Goal: Task Accomplishment & Management: Complete application form

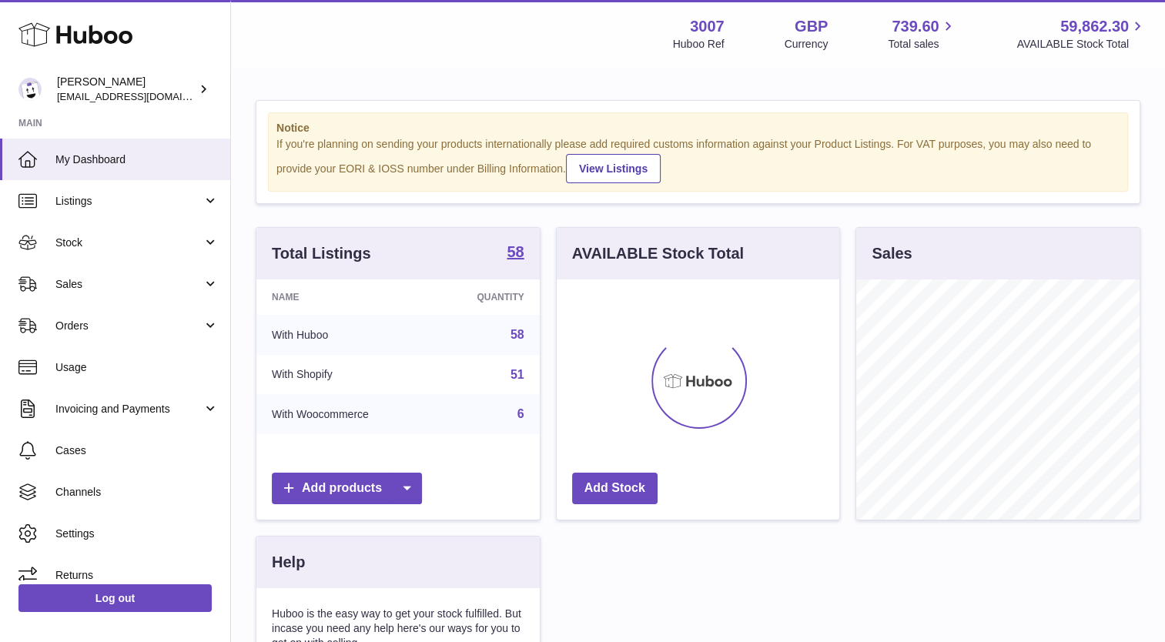
scroll to position [240, 283]
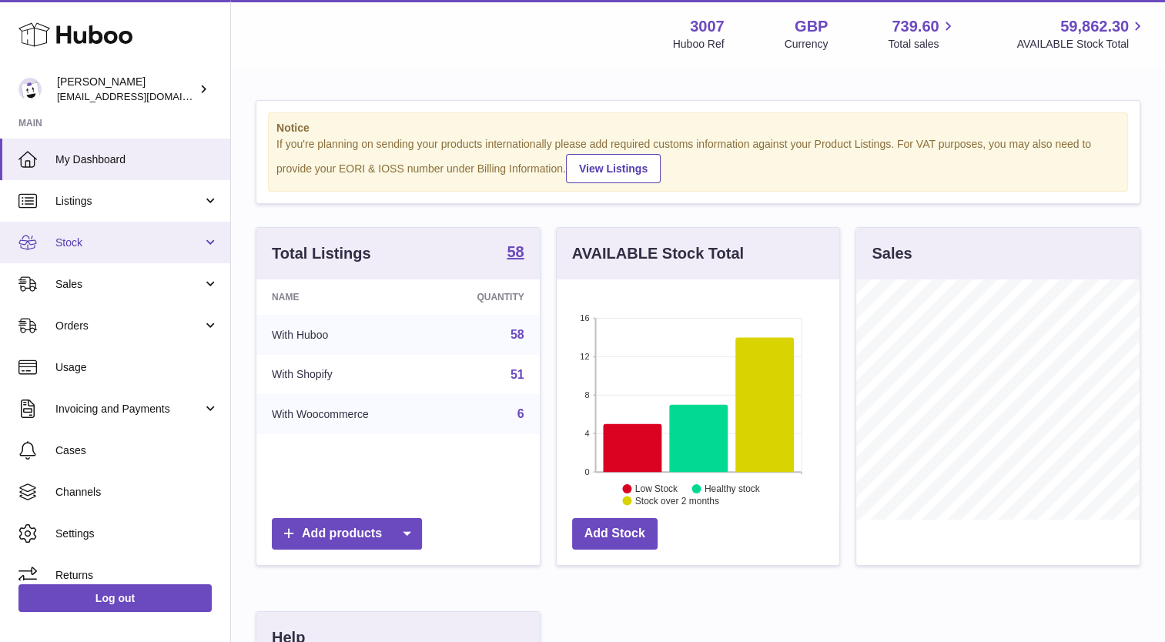
click at [89, 236] on span "Stock" at bounding box center [128, 243] width 147 height 15
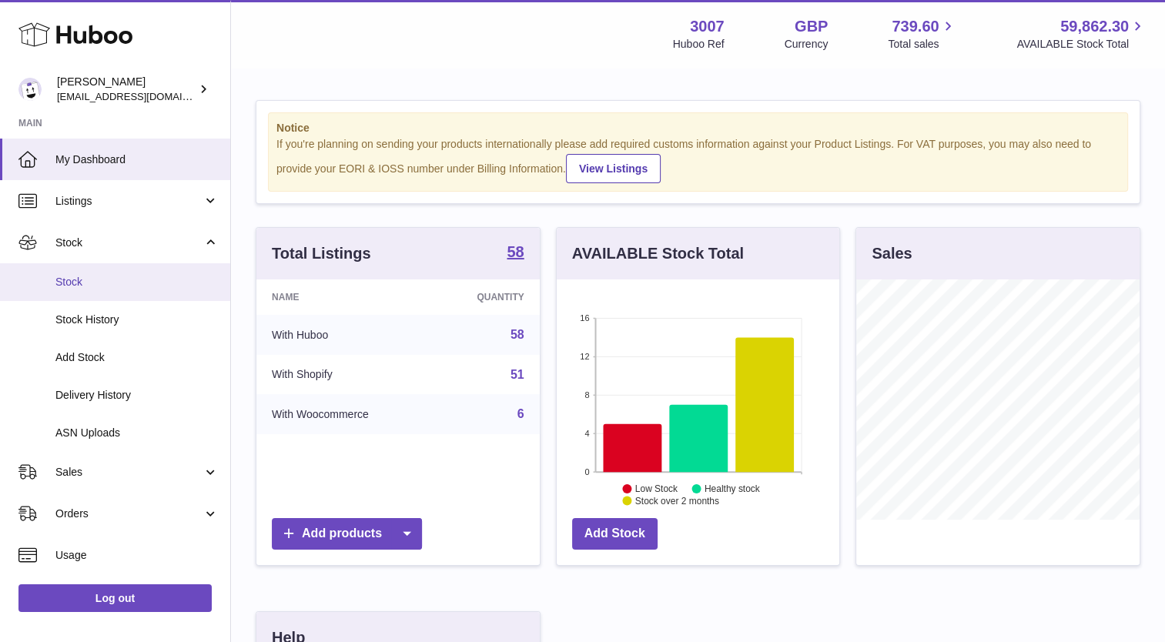
click at [89, 296] on link "Stock" at bounding box center [115, 282] width 230 height 38
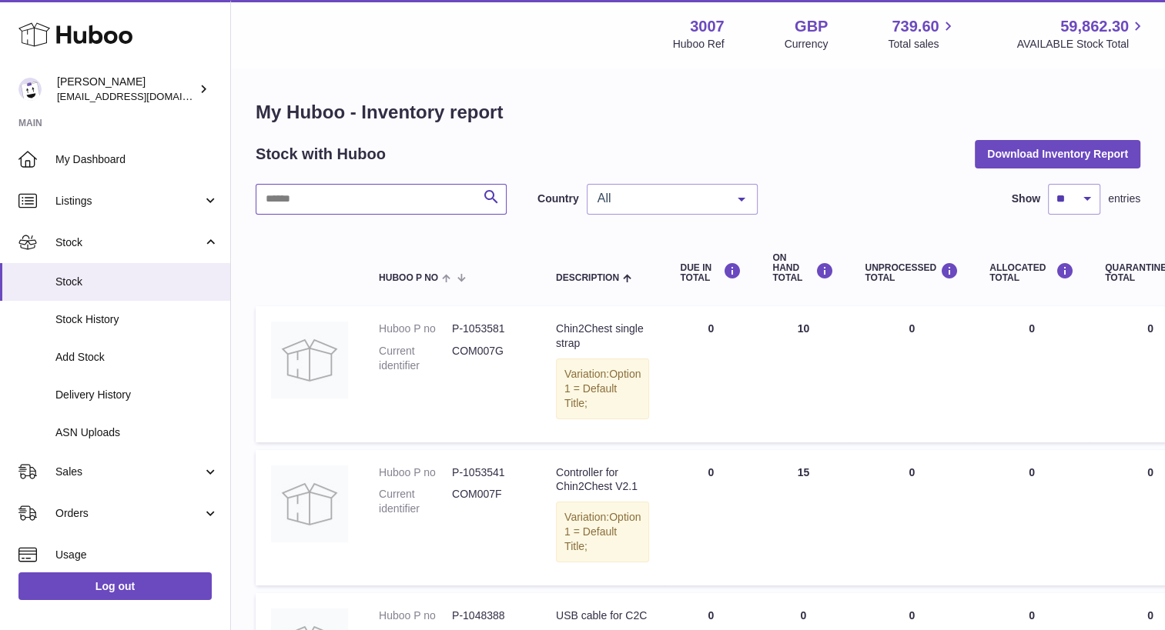
click at [406, 201] on input "text" at bounding box center [381, 199] width 251 height 31
type input "********"
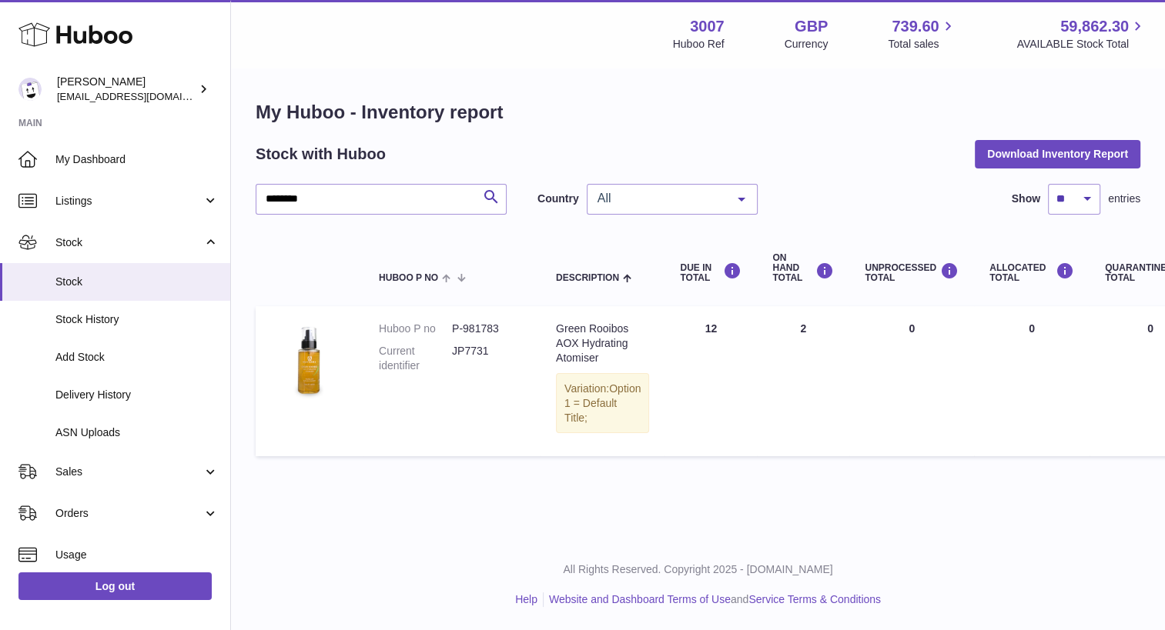
click at [751, 523] on div "Menu Huboo 3007 Huboo Ref GBP Currency 739.60 Total sales 59,862.30 AVAILABLE S…" at bounding box center [698, 270] width 934 height 540
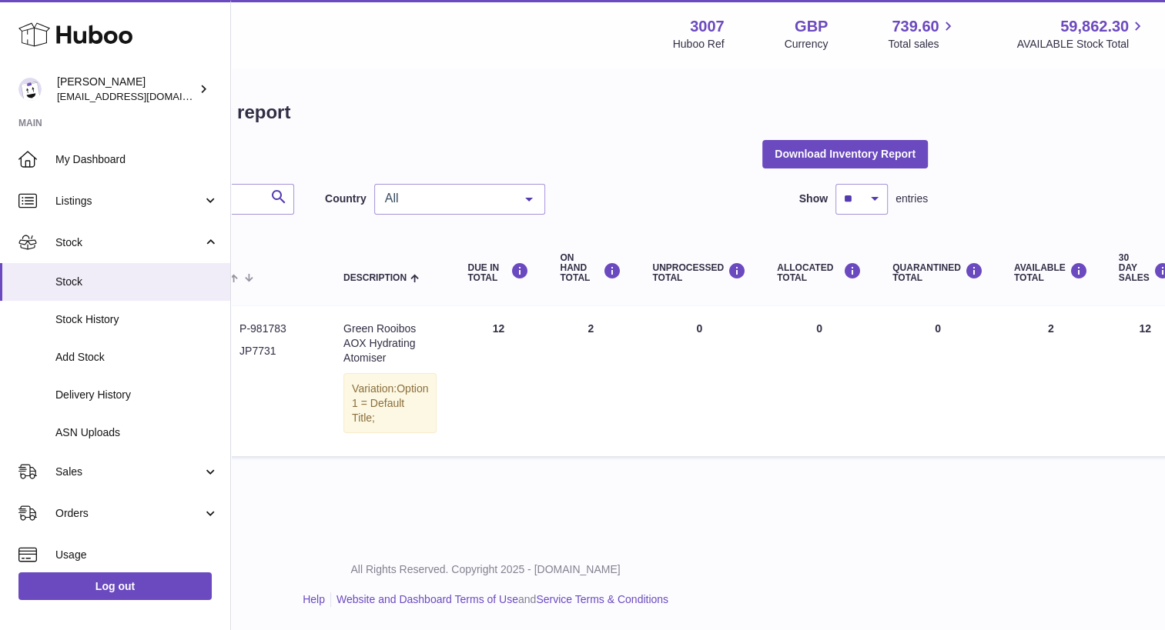
scroll to position [0, 216]
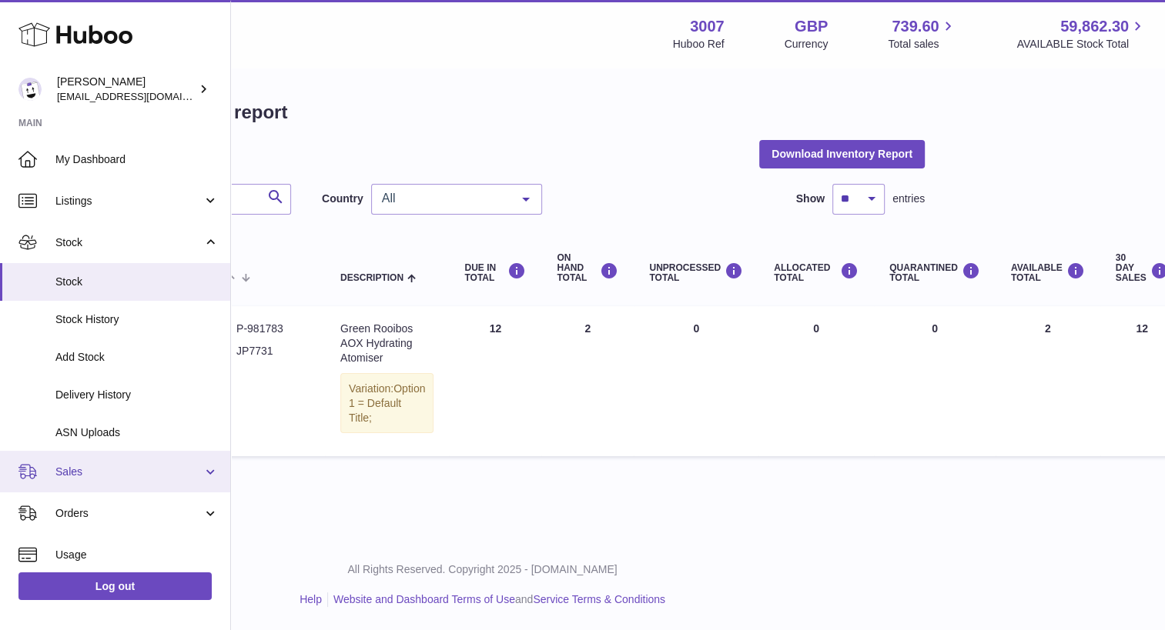
click at [112, 476] on span "Sales" at bounding box center [128, 472] width 147 height 15
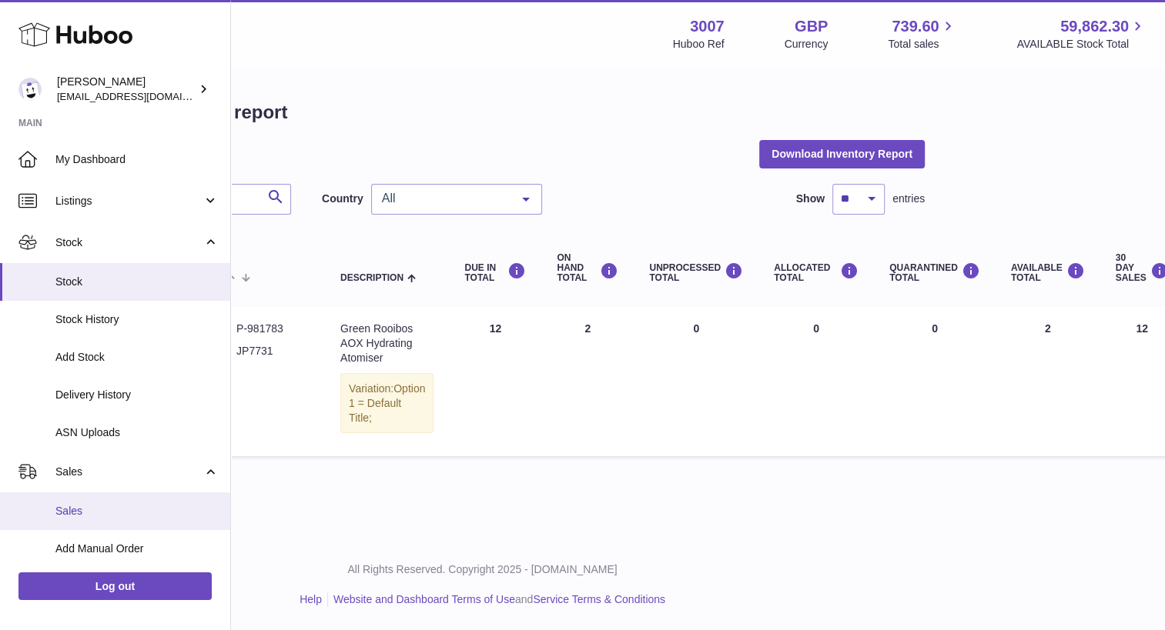
click at [89, 503] on link "Sales" at bounding box center [115, 512] width 230 height 38
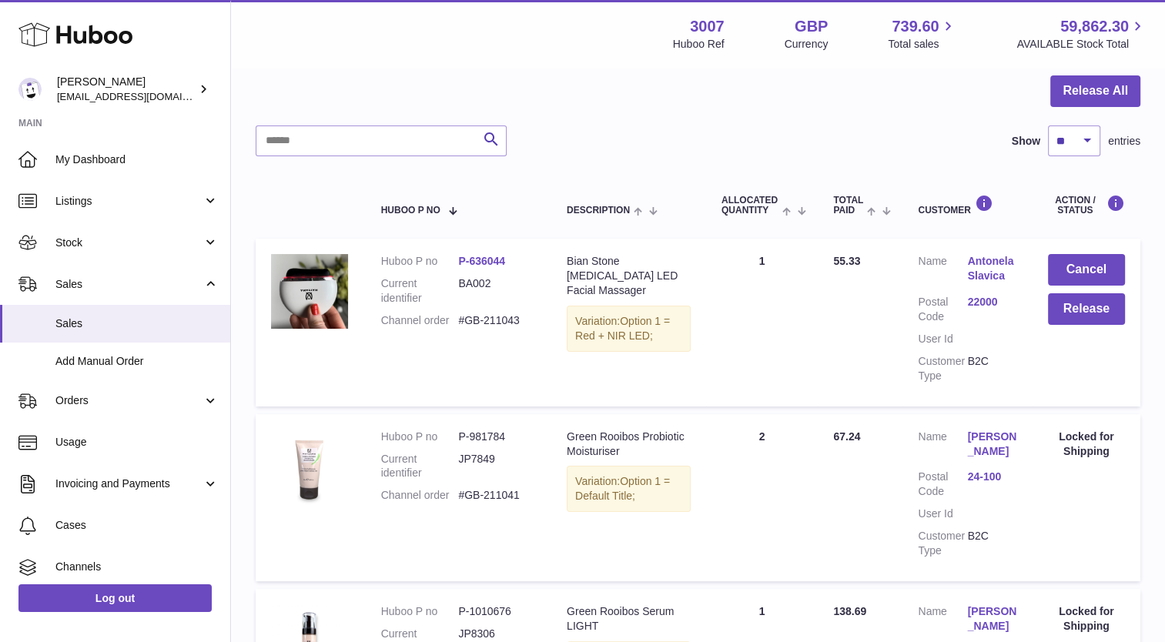
scroll to position [145, 0]
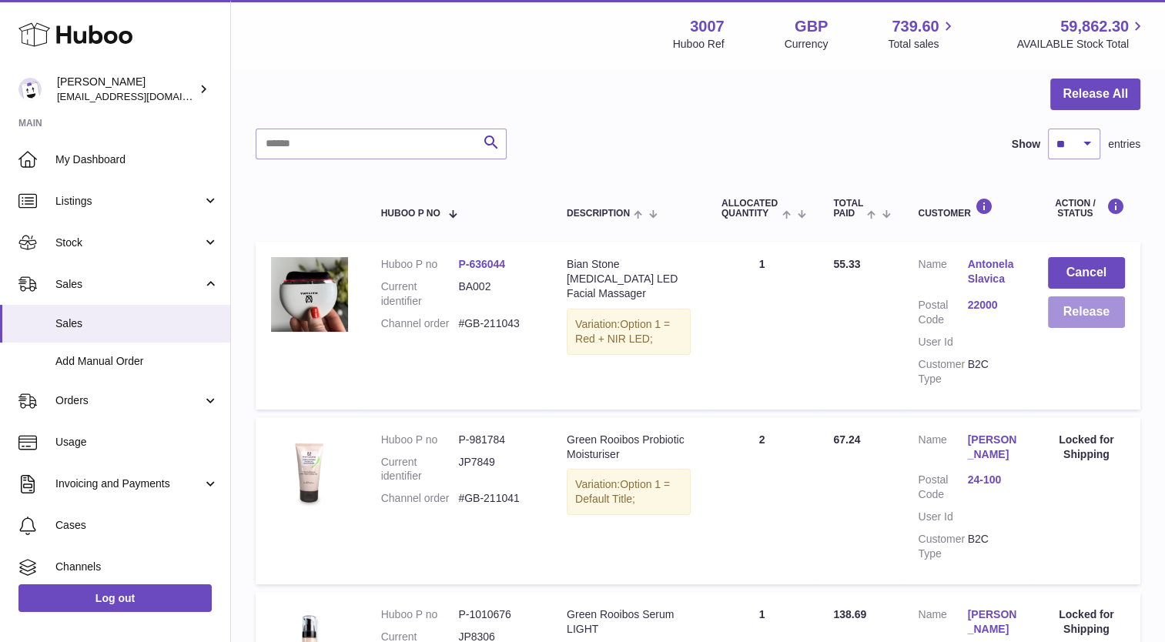
click at [1089, 312] on button "Release" at bounding box center [1086, 312] width 77 height 32
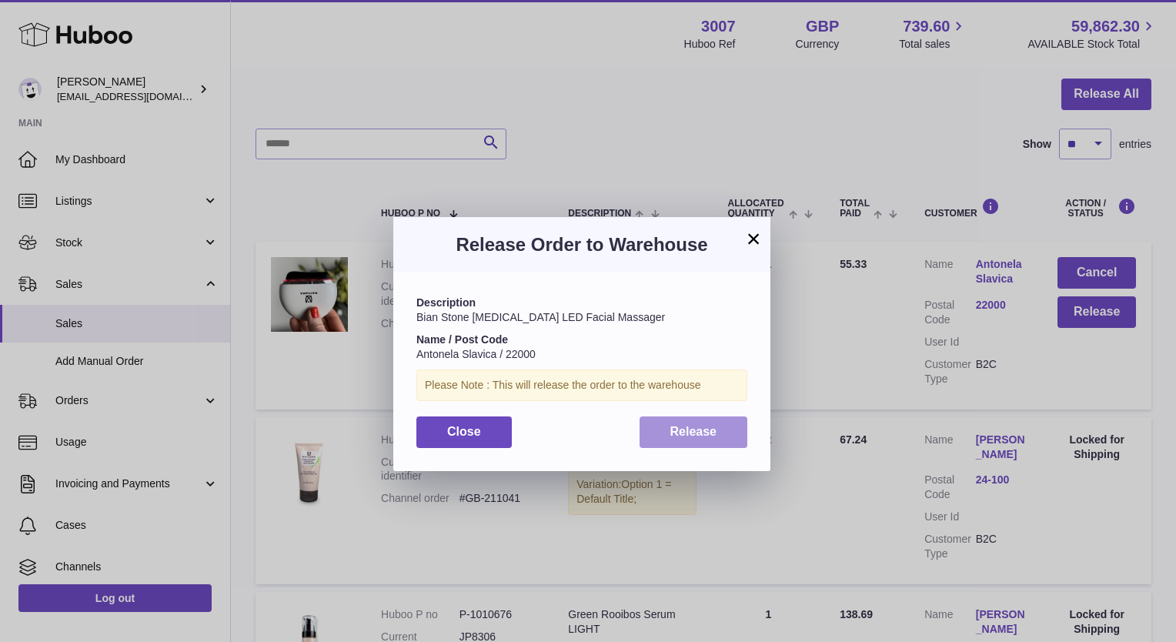
click at [693, 422] on button "Release" at bounding box center [694, 432] width 109 height 32
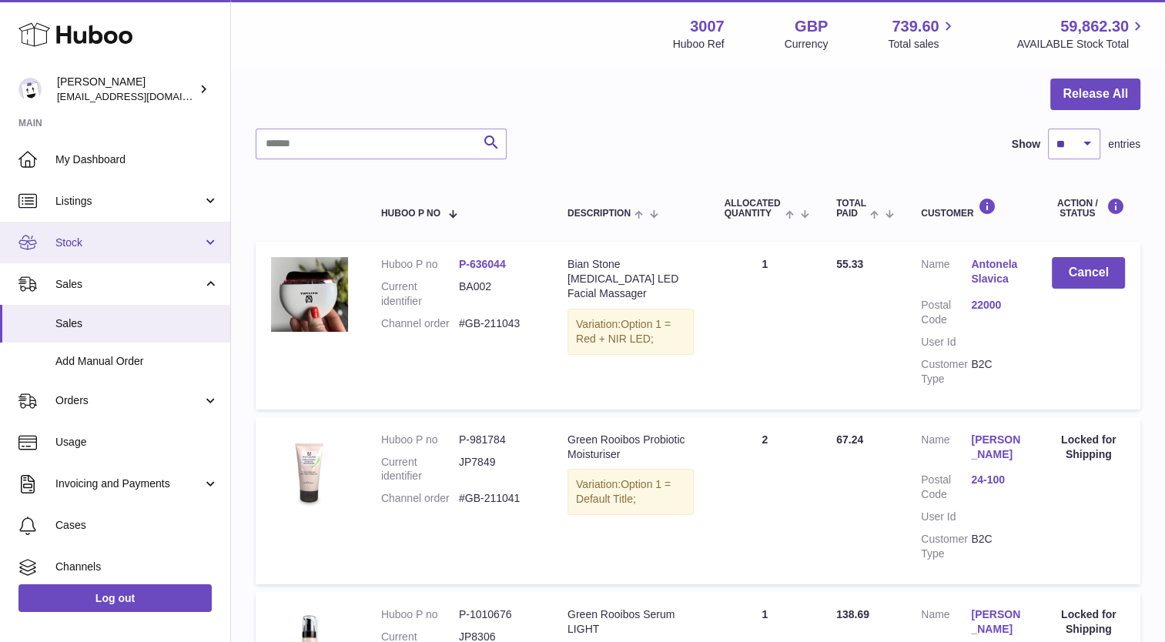
click at [131, 242] on span "Stock" at bounding box center [128, 243] width 147 height 15
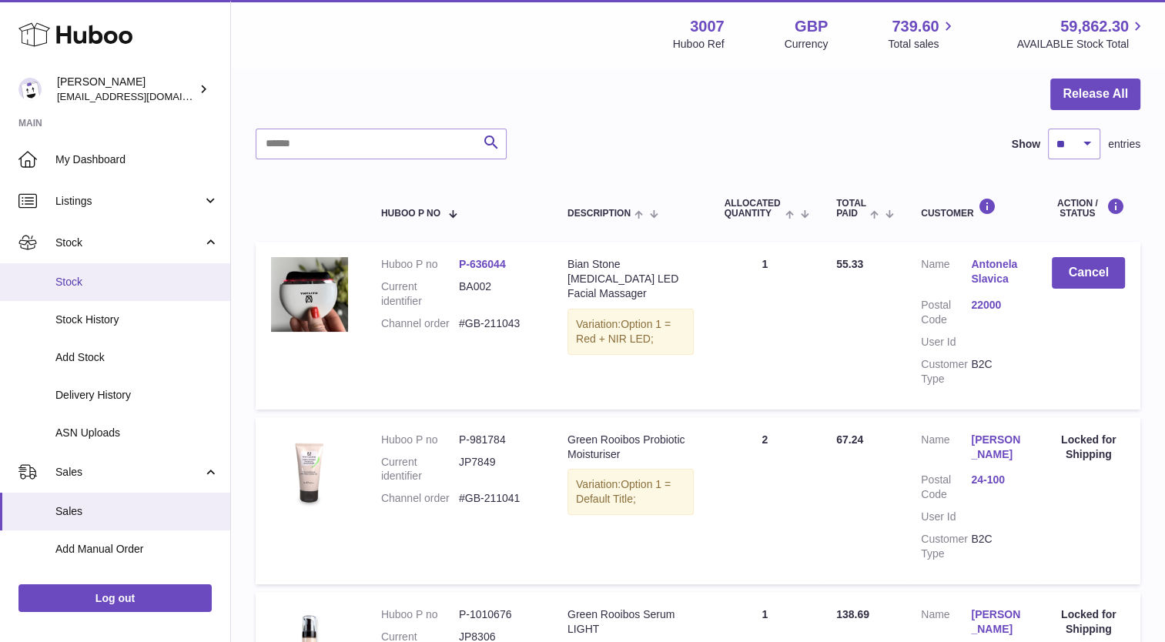
click at [99, 282] on span "Stock" at bounding box center [136, 282] width 163 height 15
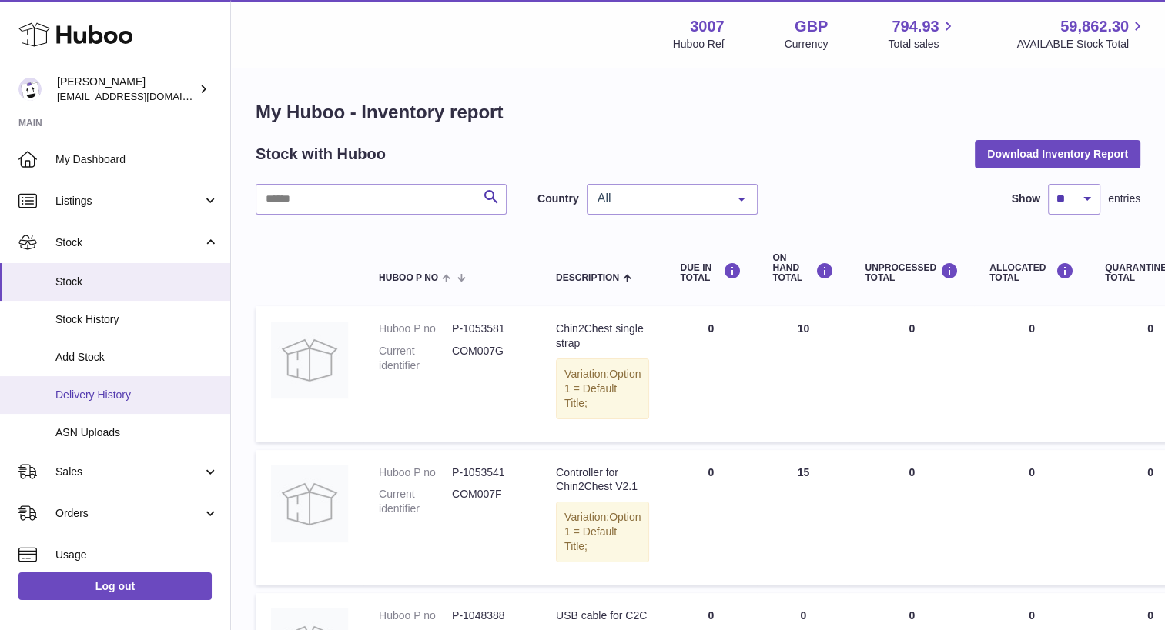
click at [105, 396] on span "Delivery History" at bounding box center [136, 395] width 163 height 15
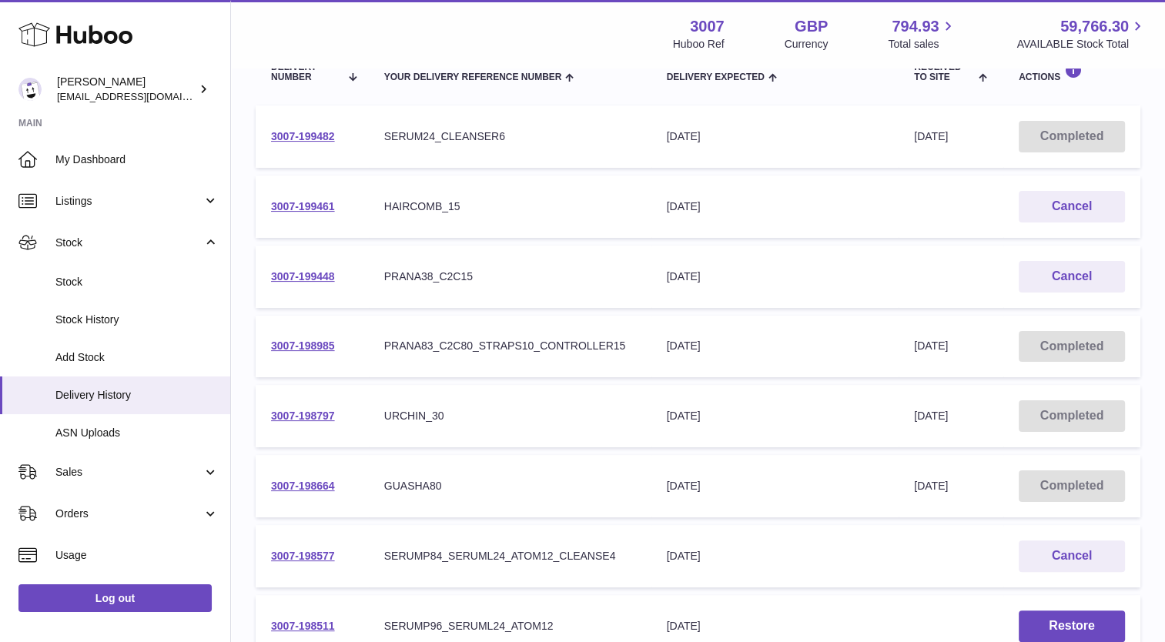
scroll to position [211, 0]
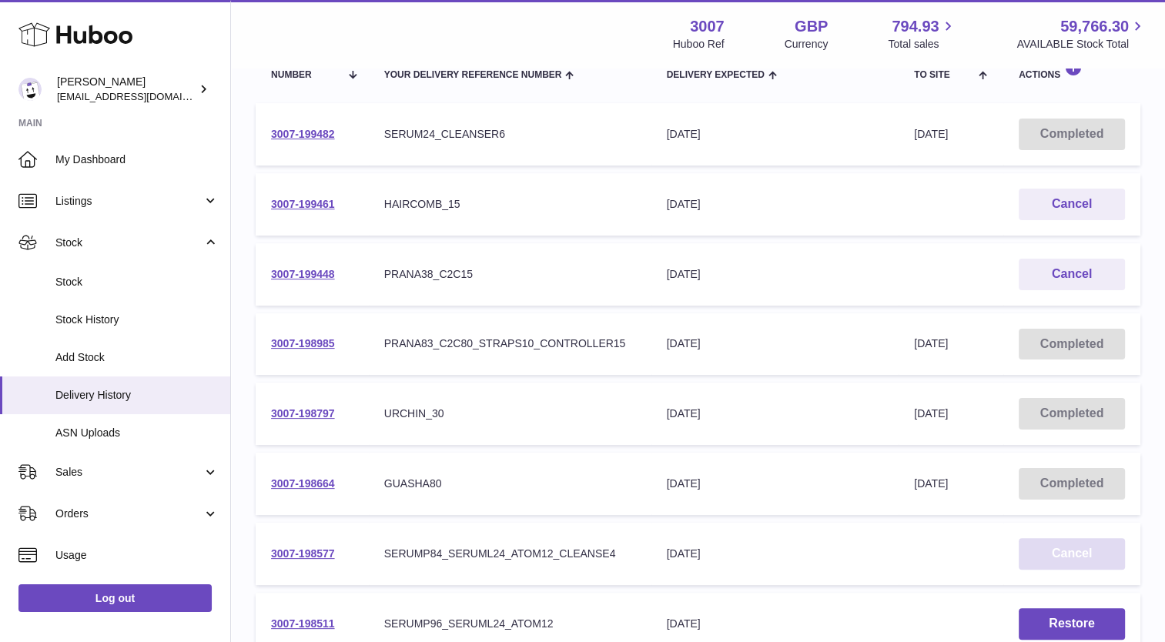
click at [1065, 549] on button "Cancel" at bounding box center [1071, 554] width 106 height 32
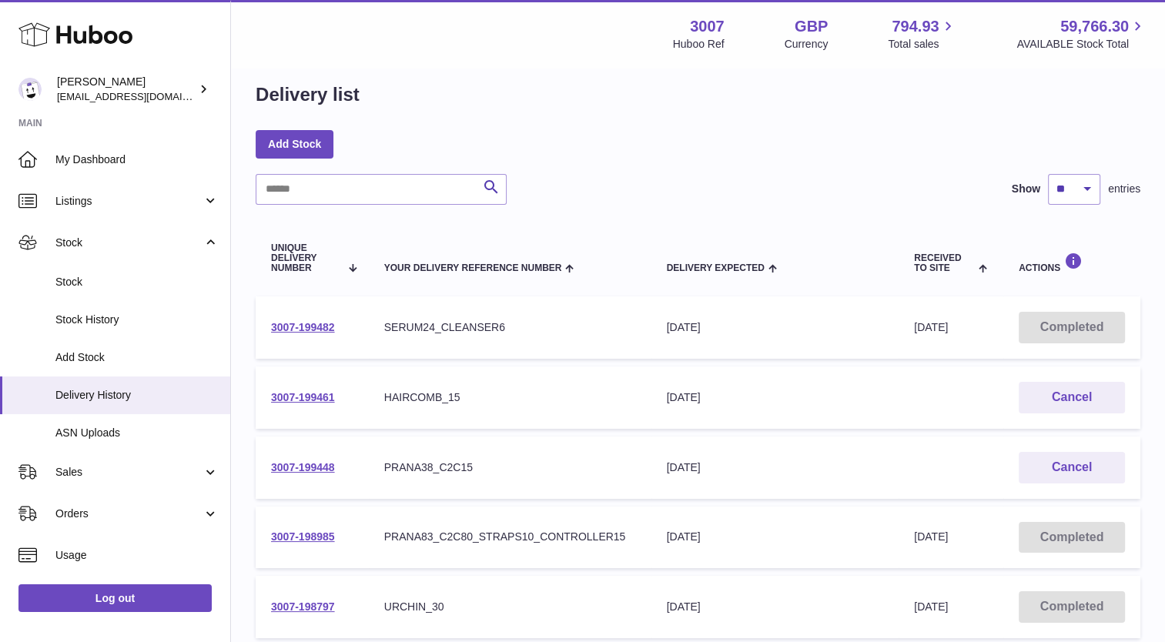
scroll to position [15, 0]
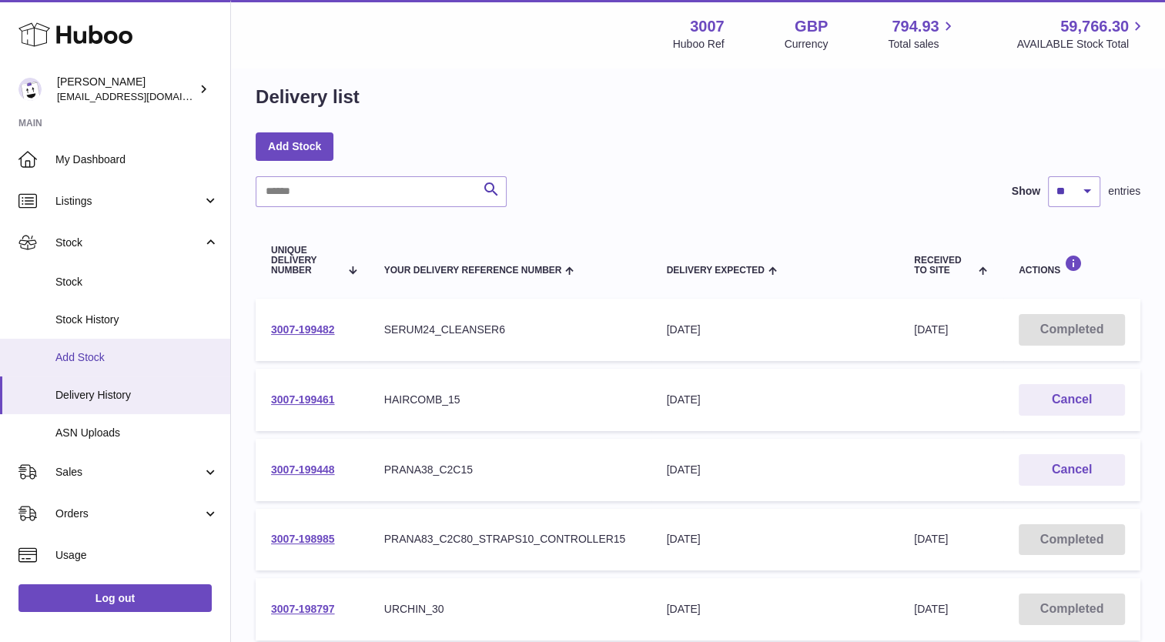
click at [96, 361] on span "Add Stock" at bounding box center [136, 357] width 163 height 15
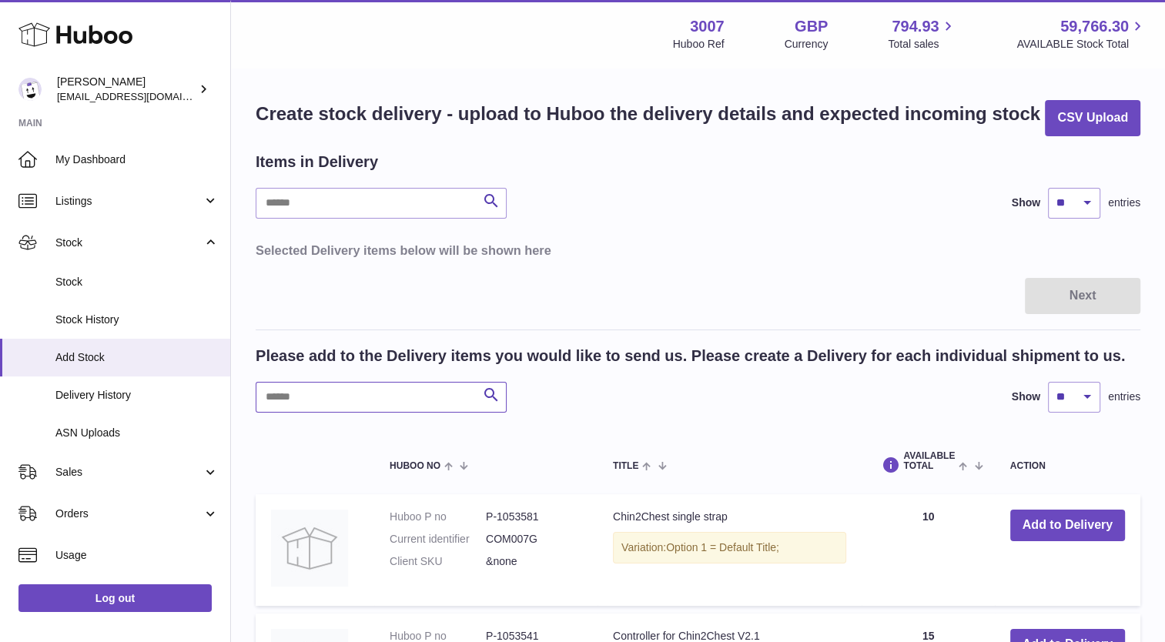
click at [289, 402] on input "text" at bounding box center [381, 397] width 251 height 31
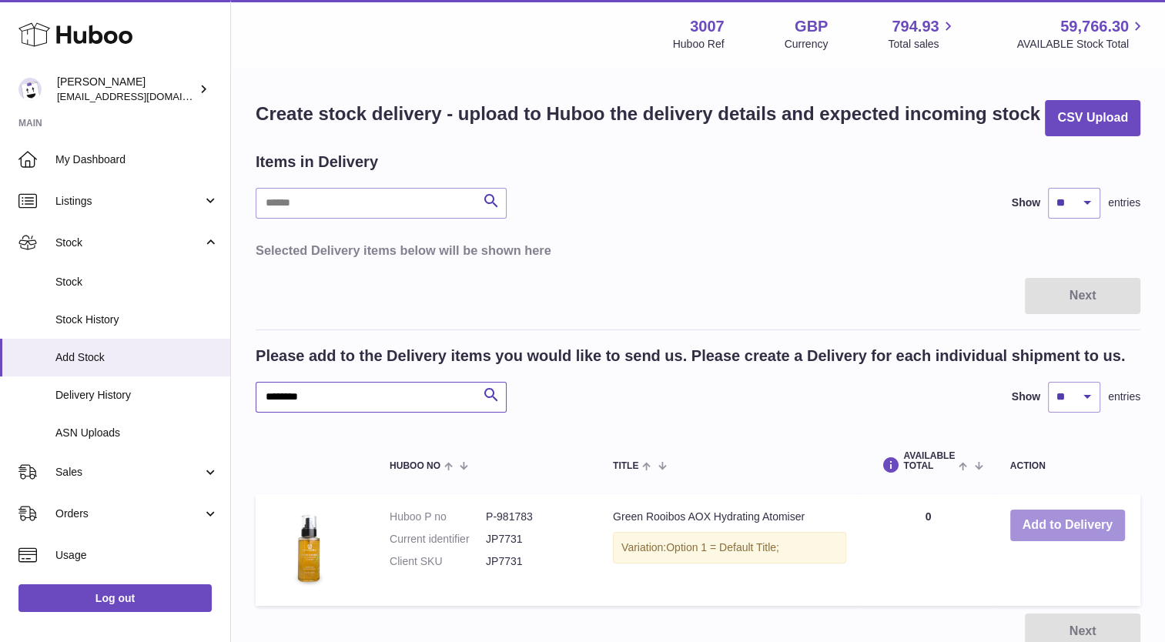
type input "********"
click at [1099, 526] on button "Add to Delivery" at bounding box center [1067, 526] width 115 height 32
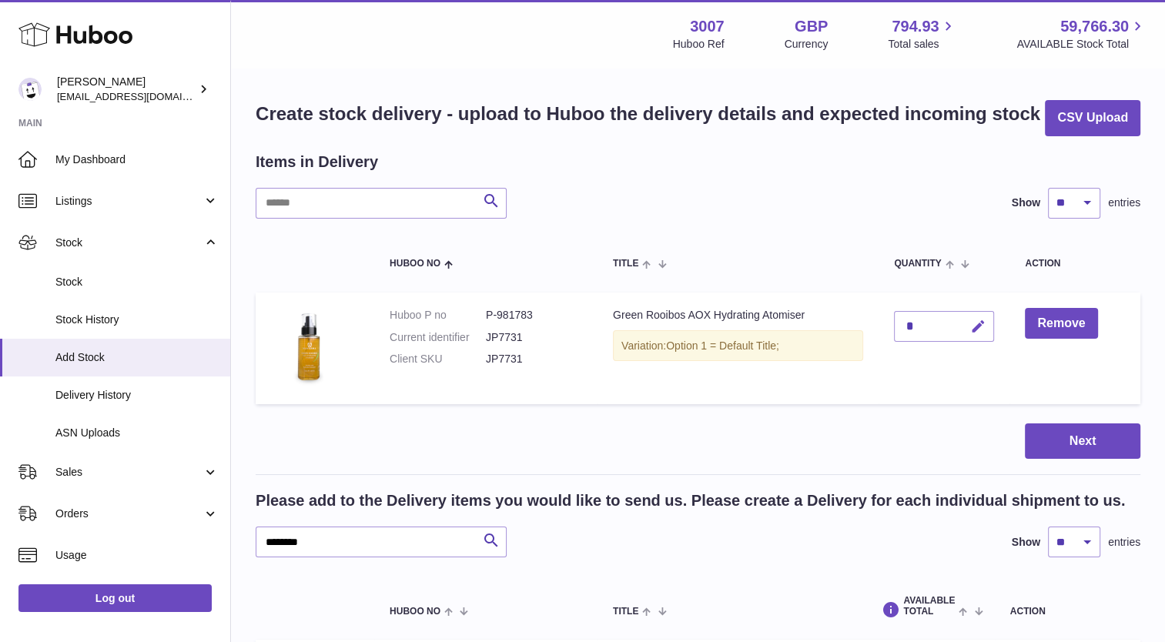
click at [978, 325] on icon "button" at bounding box center [978, 327] width 16 height 16
type input "**"
click at [970, 323] on button "submit" at bounding box center [975, 326] width 29 height 25
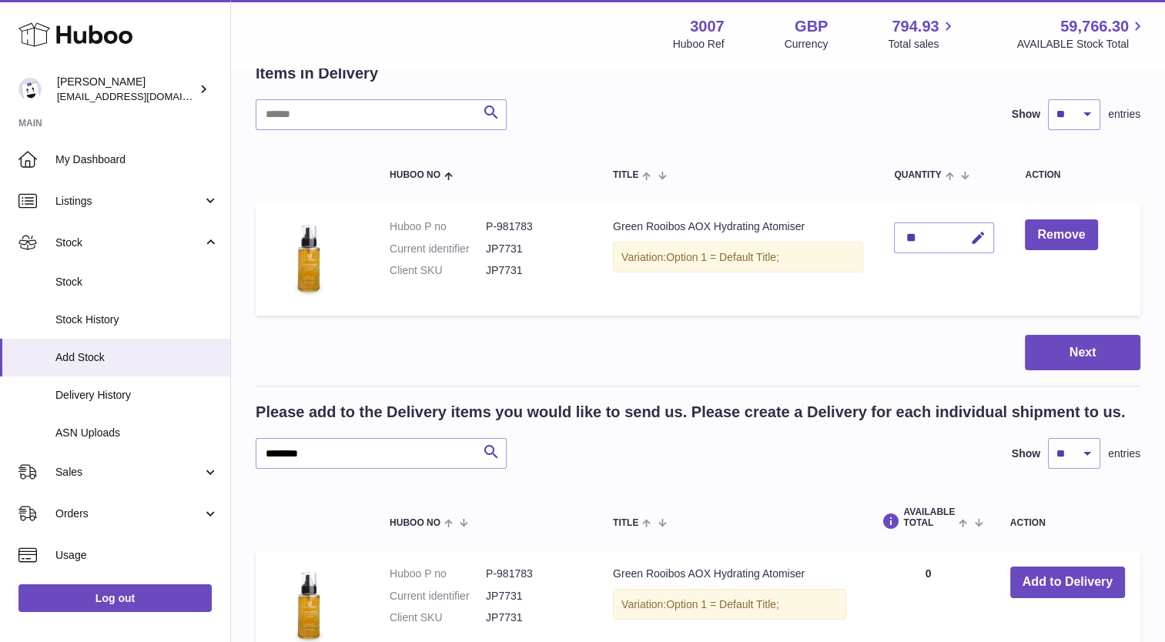
scroll to position [157, 0]
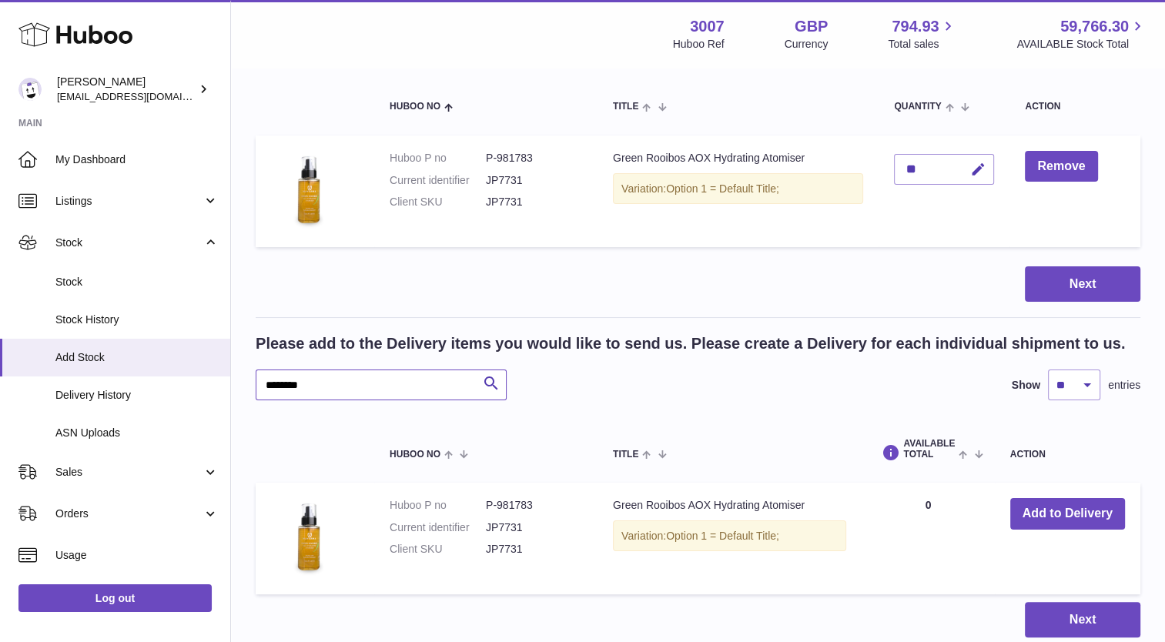
drag, startPoint x: 326, startPoint y: 389, endPoint x: 247, endPoint y: 373, distance: 81.1
click at [247, 373] on div "Create stock delivery - upload to Huboo the delivery details and expected incom…" at bounding box center [698, 290] width 934 height 756
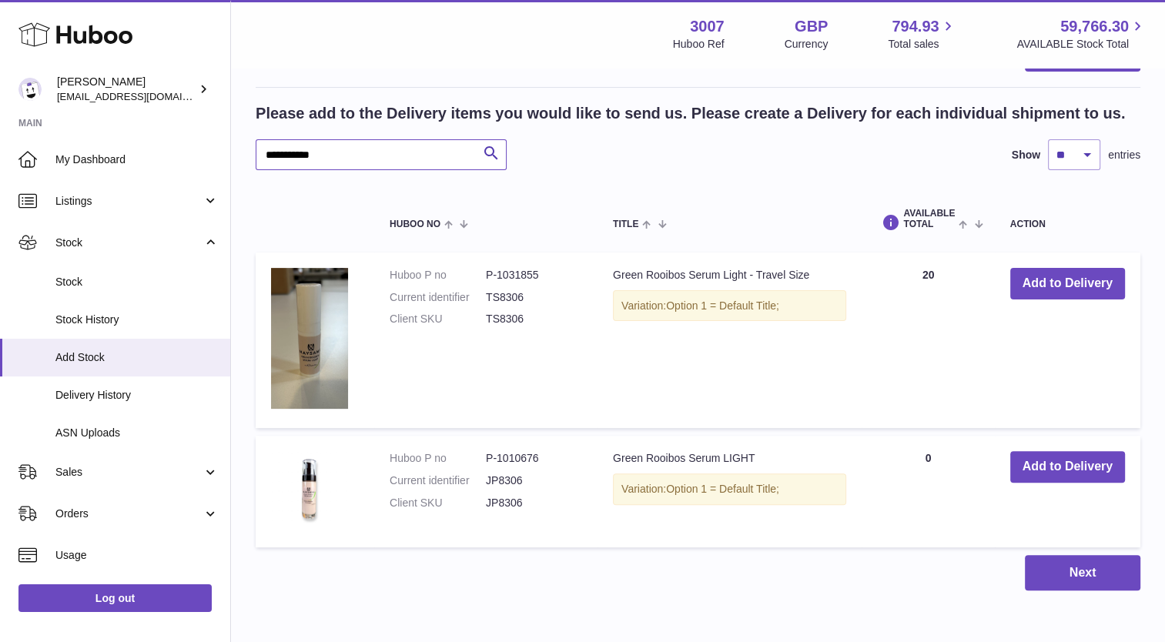
scroll to position [403, 0]
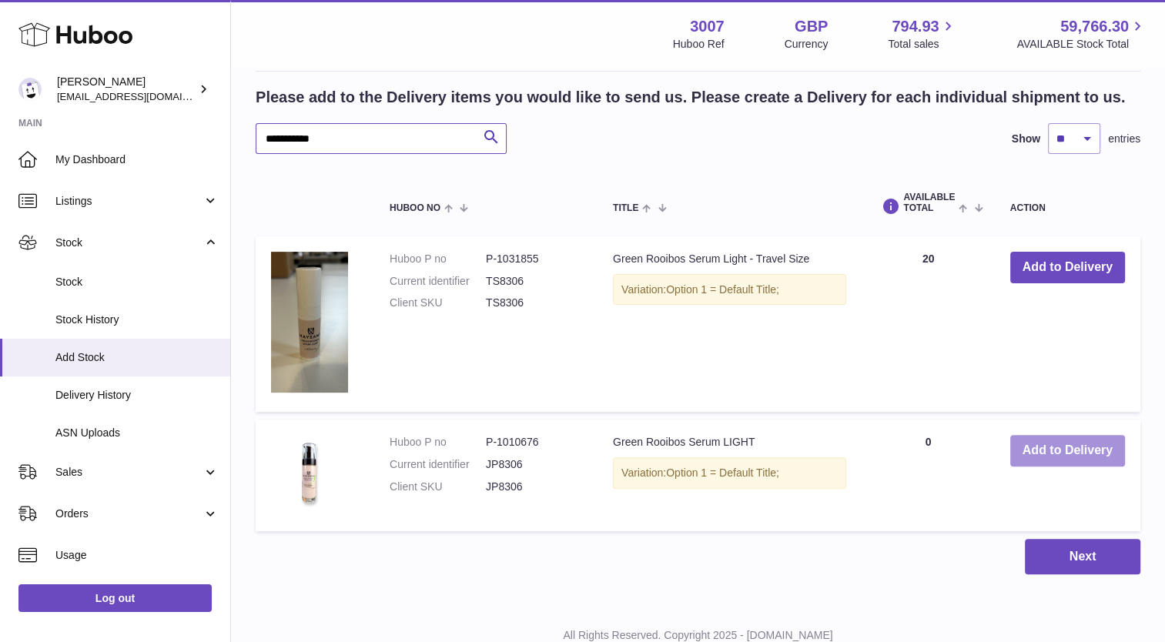
type input "**********"
click at [1066, 457] on button "Add to Delivery" at bounding box center [1067, 451] width 115 height 32
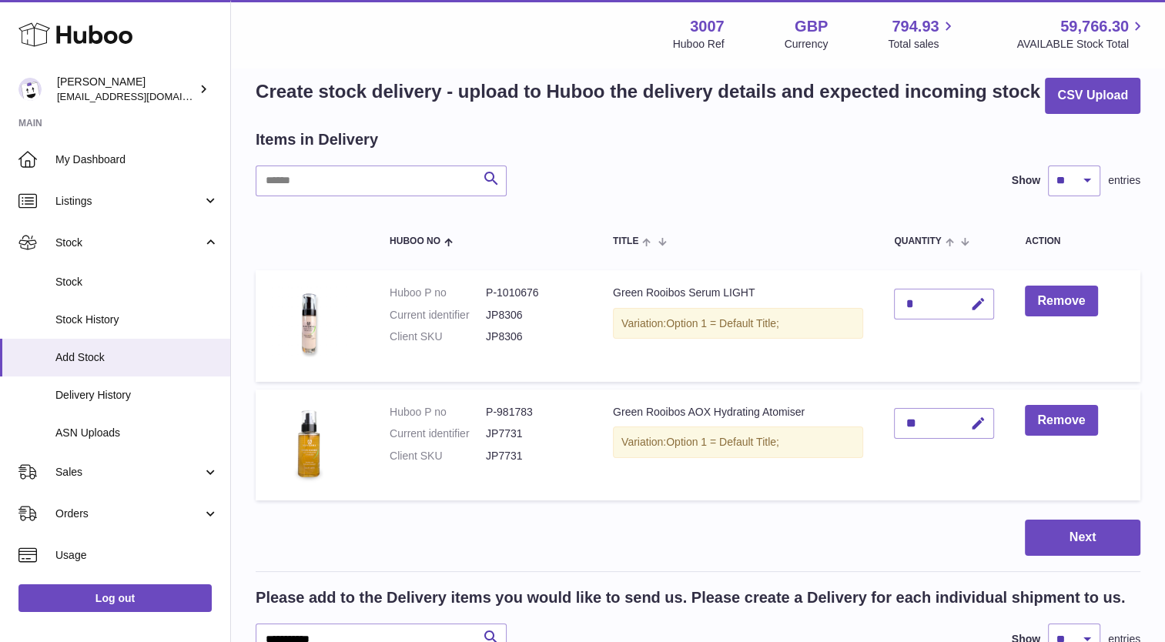
scroll to position [25, 0]
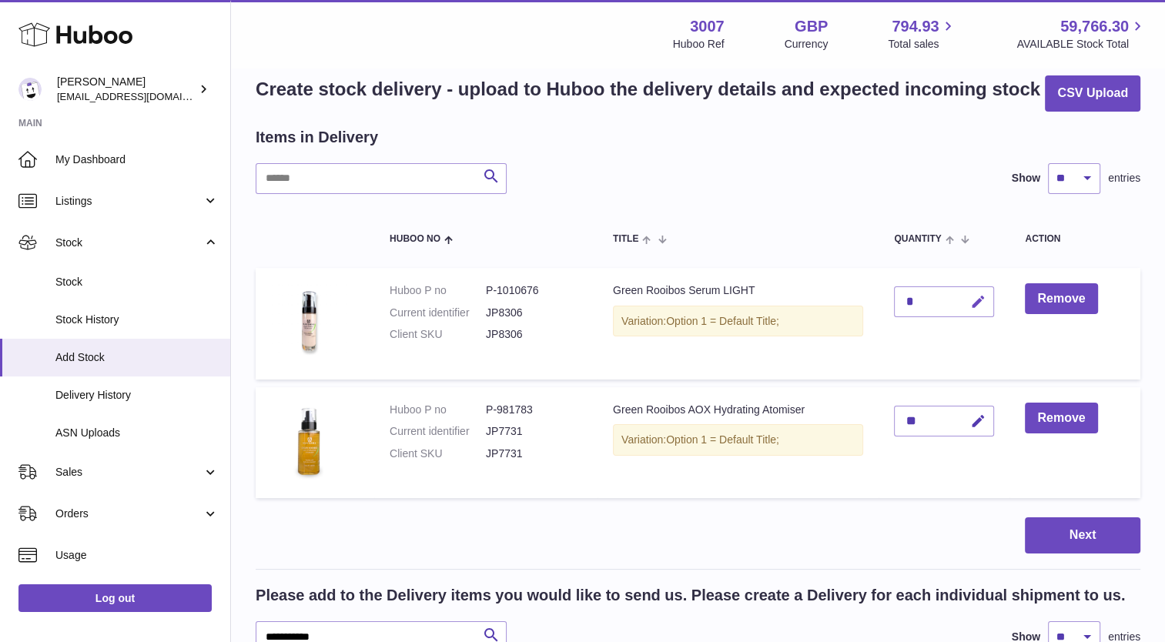
click at [974, 305] on icon "button" at bounding box center [978, 302] width 16 height 16
type input "**"
click at [987, 303] on button "submit" at bounding box center [975, 301] width 29 height 25
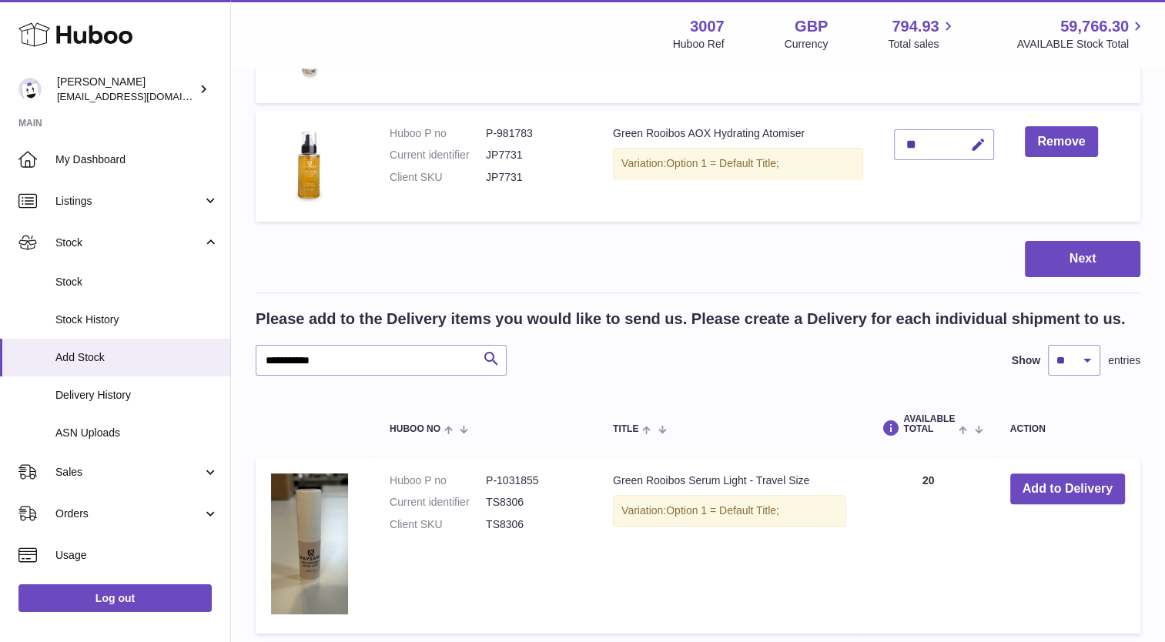
scroll to position [302, 0]
drag, startPoint x: 335, startPoint y: 359, endPoint x: 241, endPoint y: 349, distance: 94.4
click at [241, 349] on div "**********" at bounding box center [698, 297] width 934 height 1058
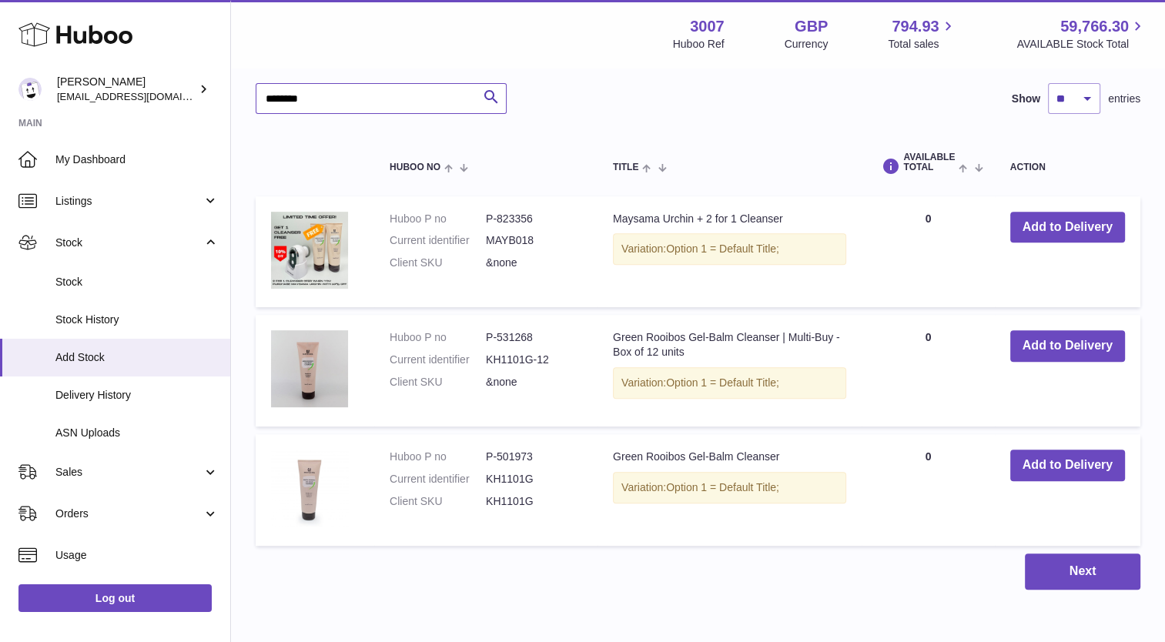
scroll to position [563, 0]
type input "********"
click at [1062, 457] on button "Add to Delivery" at bounding box center [1067, 465] width 115 height 32
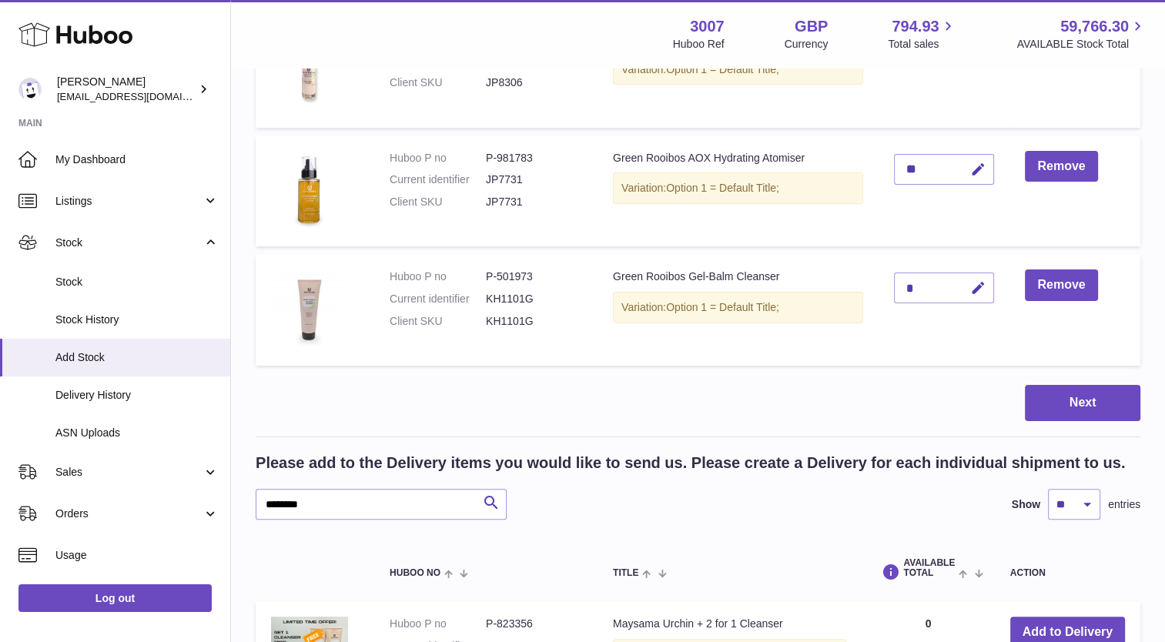
scroll to position [272, 0]
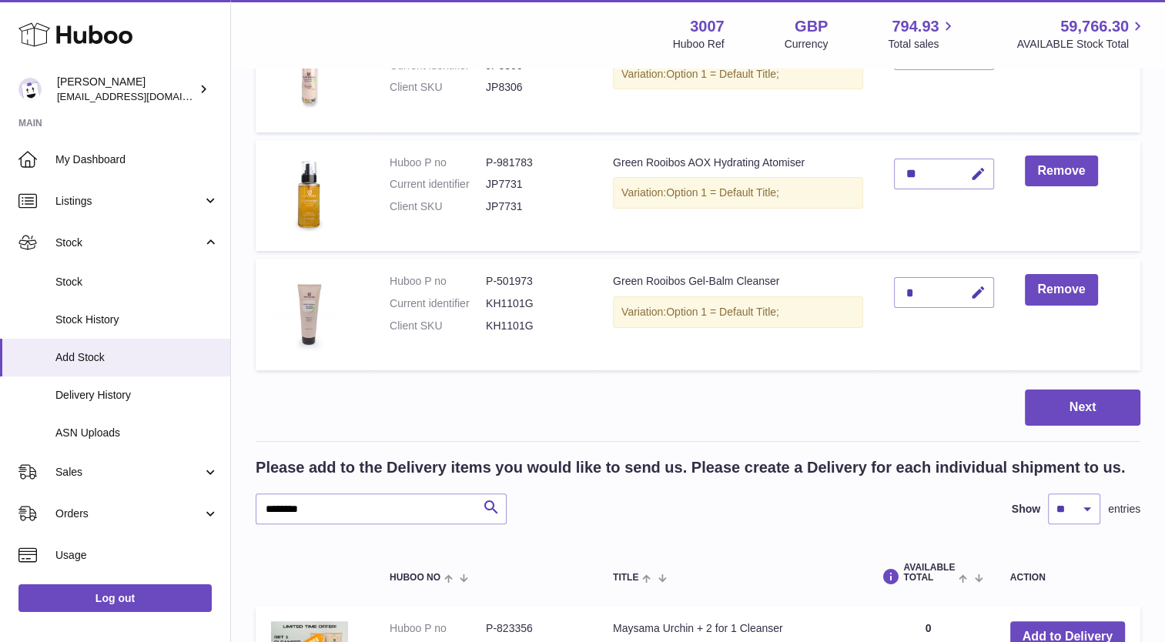
click at [948, 291] on div "*" at bounding box center [944, 292] width 100 height 31
click at [974, 291] on icon "button" at bounding box center [978, 293] width 16 height 16
type input "**"
click at [961, 280] on button "submit" at bounding box center [975, 292] width 29 height 25
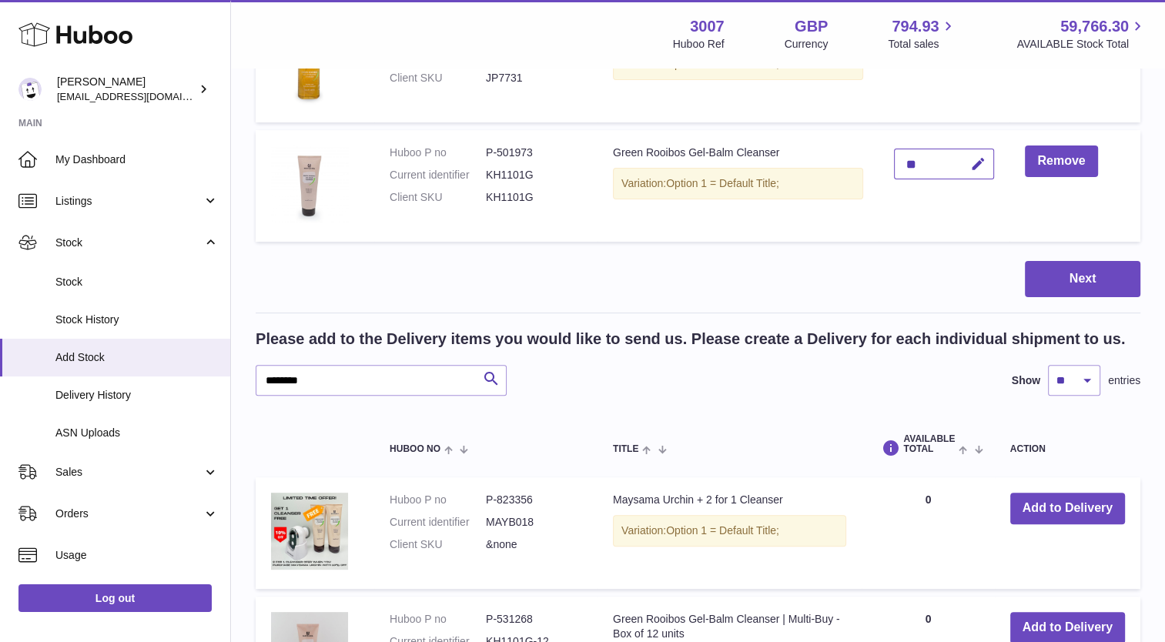
scroll to position [444, 0]
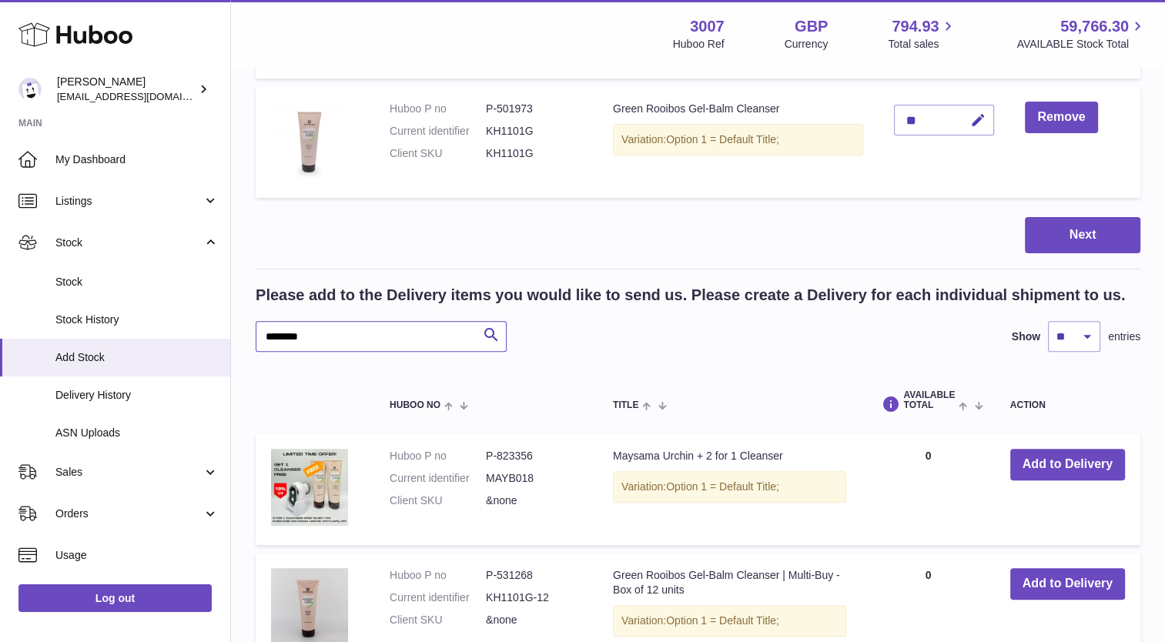
drag, startPoint x: 326, startPoint y: 341, endPoint x: 242, endPoint y: 336, distance: 84.8
click at [242, 336] on div "Create stock delivery - upload to Huboo the delivery details and expected incom…" at bounding box center [698, 241] width 934 height 1233
type input "***"
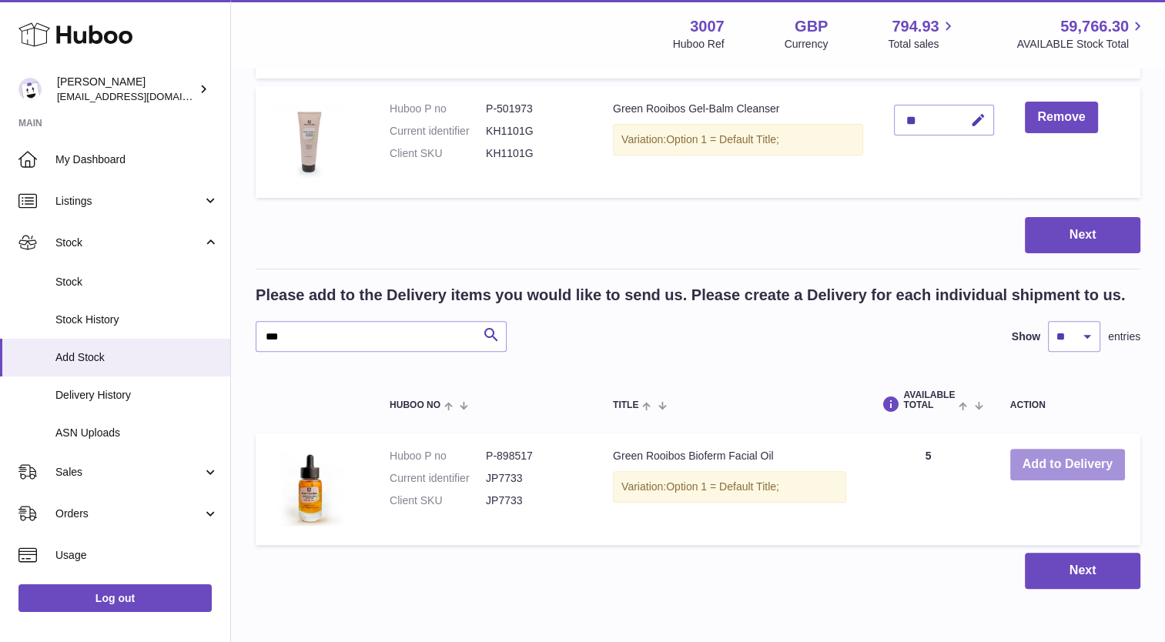
click at [1075, 470] on button "Add to Delivery" at bounding box center [1067, 465] width 115 height 32
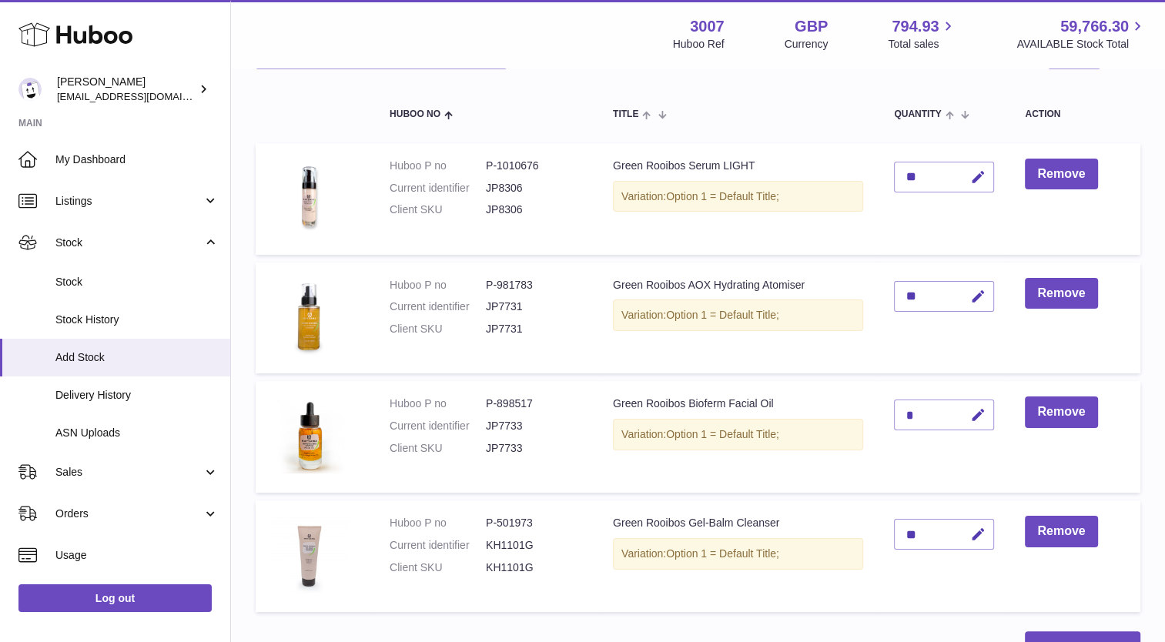
scroll to position [154, 0]
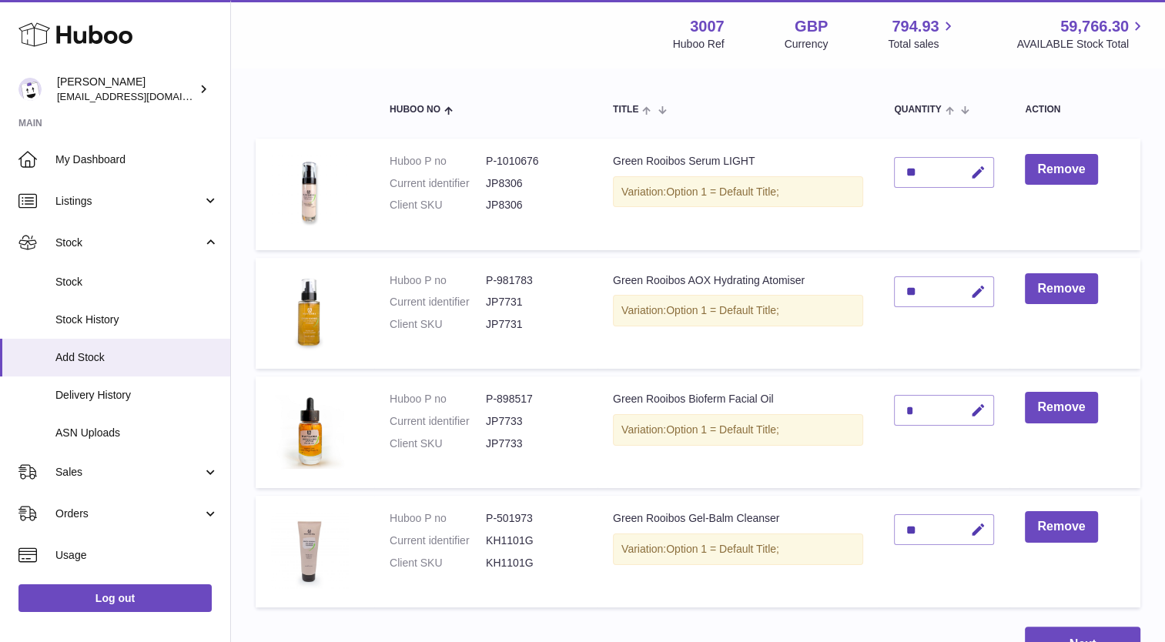
click at [934, 411] on div "*" at bounding box center [944, 410] width 100 height 31
click at [970, 411] on icon "button" at bounding box center [978, 411] width 16 height 16
type input "**"
click at [970, 411] on button "submit" at bounding box center [975, 410] width 29 height 25
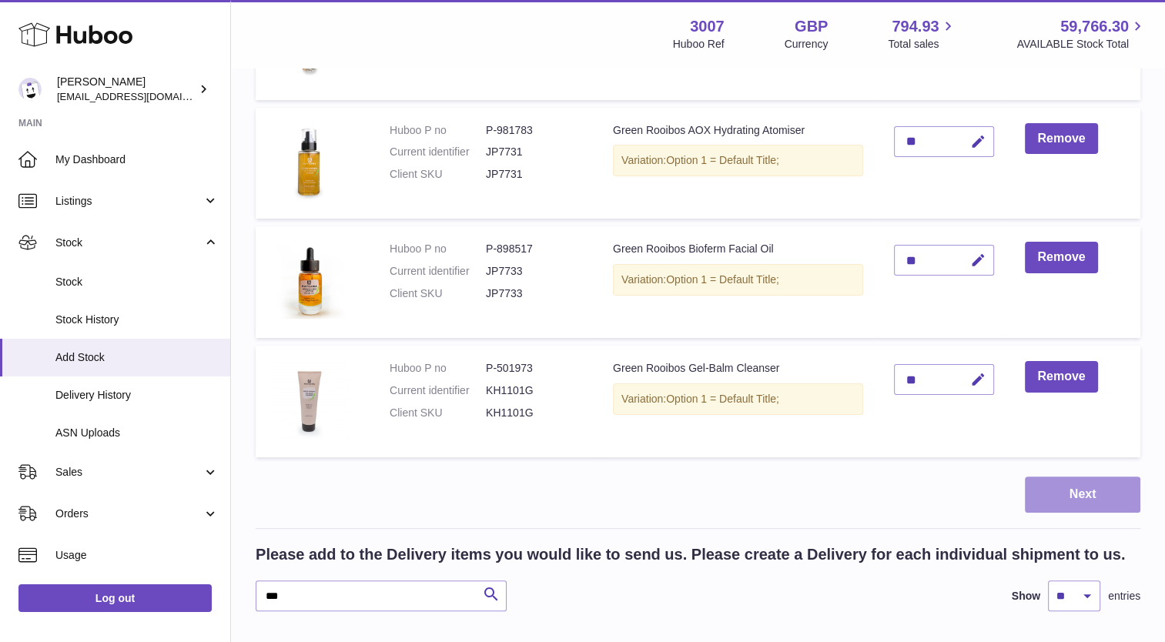
click at [1068, 495] on button "Next" at bounding box center [1081, 494] width 115 height 36
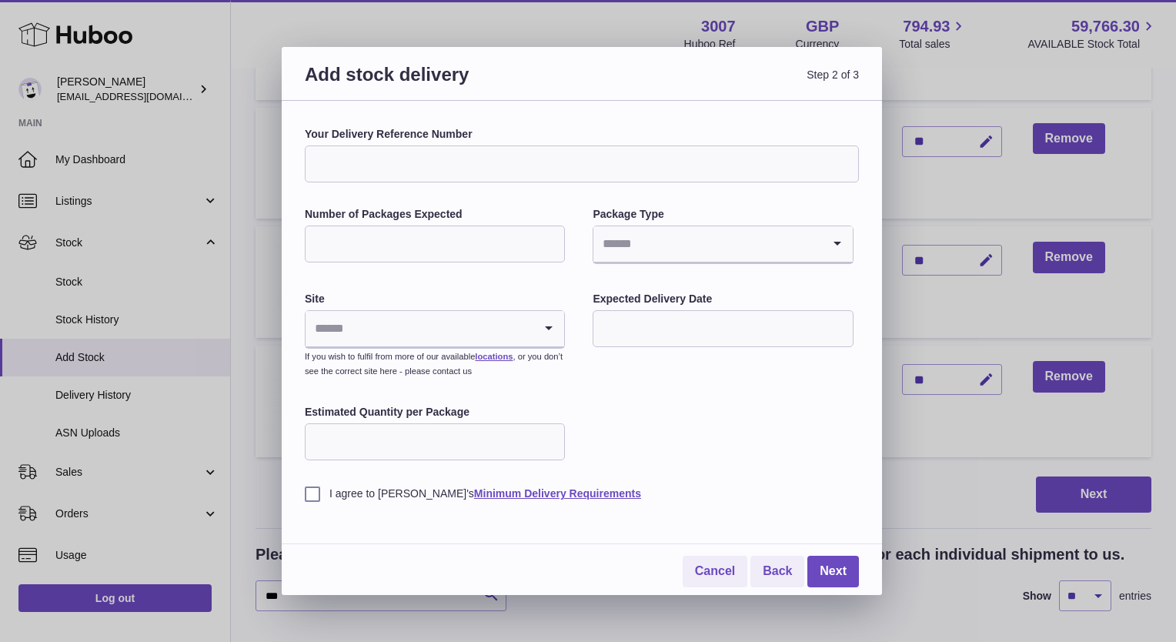
click at [453, 171] on input "Your Delivery Reference Number" at bounding box center [582, 163] width 554 height 37
click at [766, 583] on link "Back" at bounding box center [777, 572] width 54 height 32
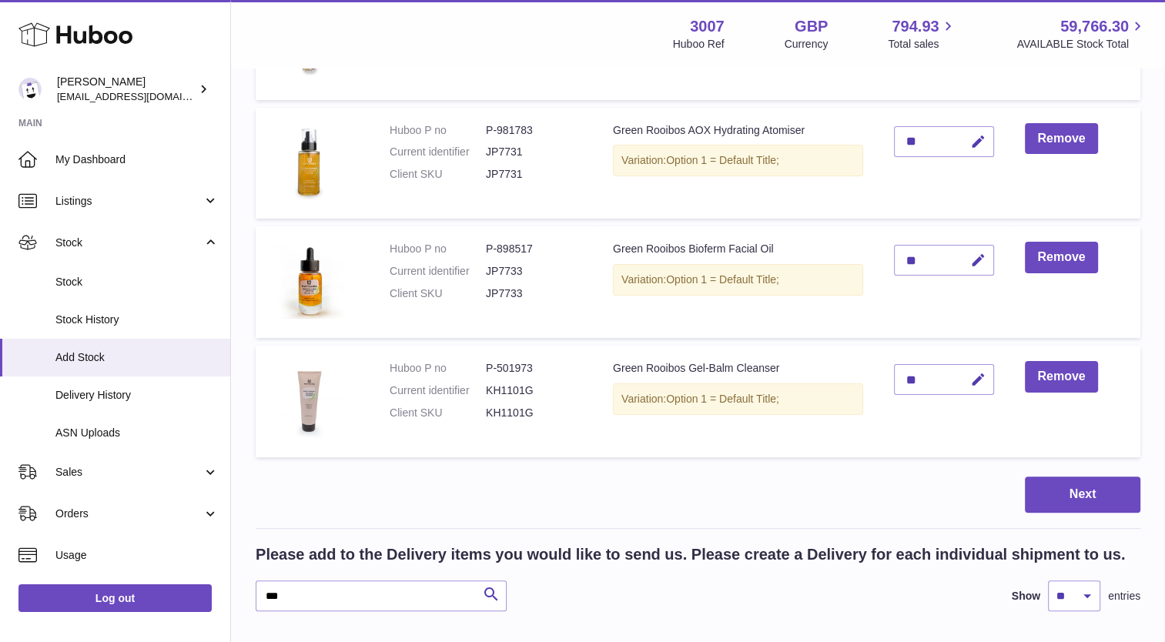
scroll to position [434, 0]
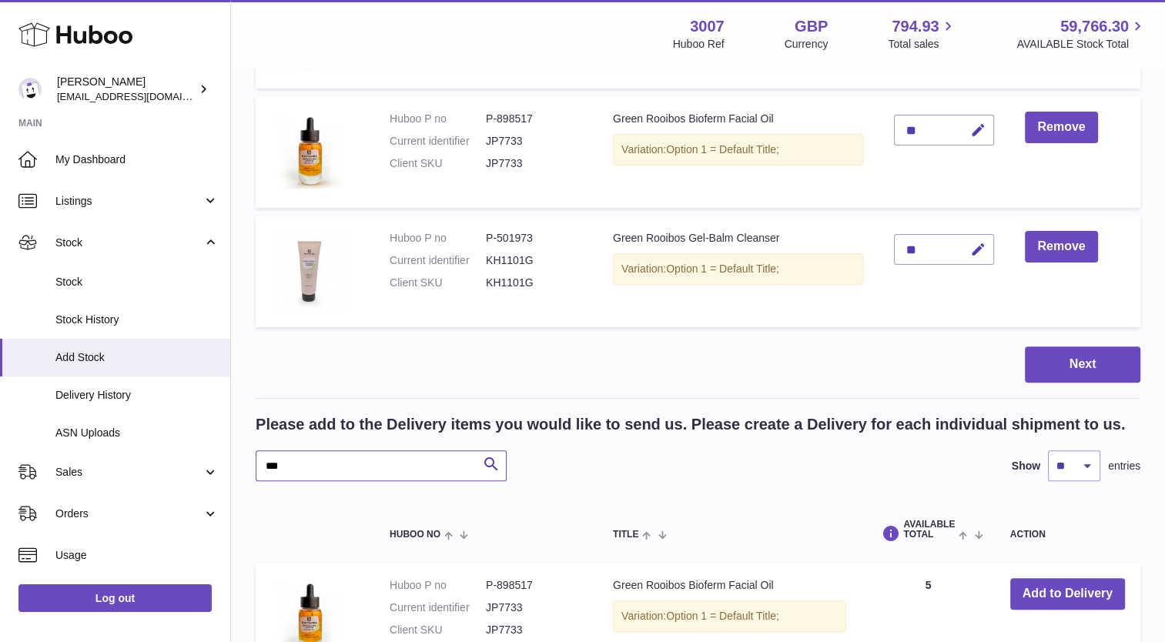
drag, startPoint x: 293, startPoint y: 463, endPoint x: 245, endPoint y: 460, distance: 48.6
click at [245, 460] on div "Create stock delivery - upload to Huboo the delivery details and expected incom…" at bounding box center [698, 192] width 934 height 1114
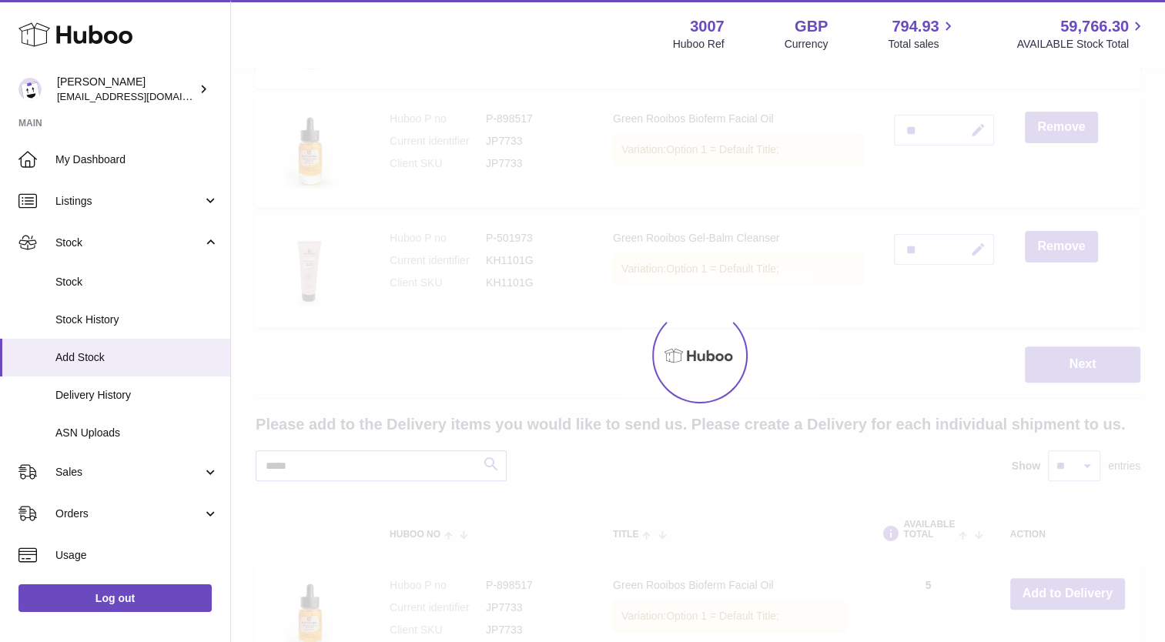
type input "*****"
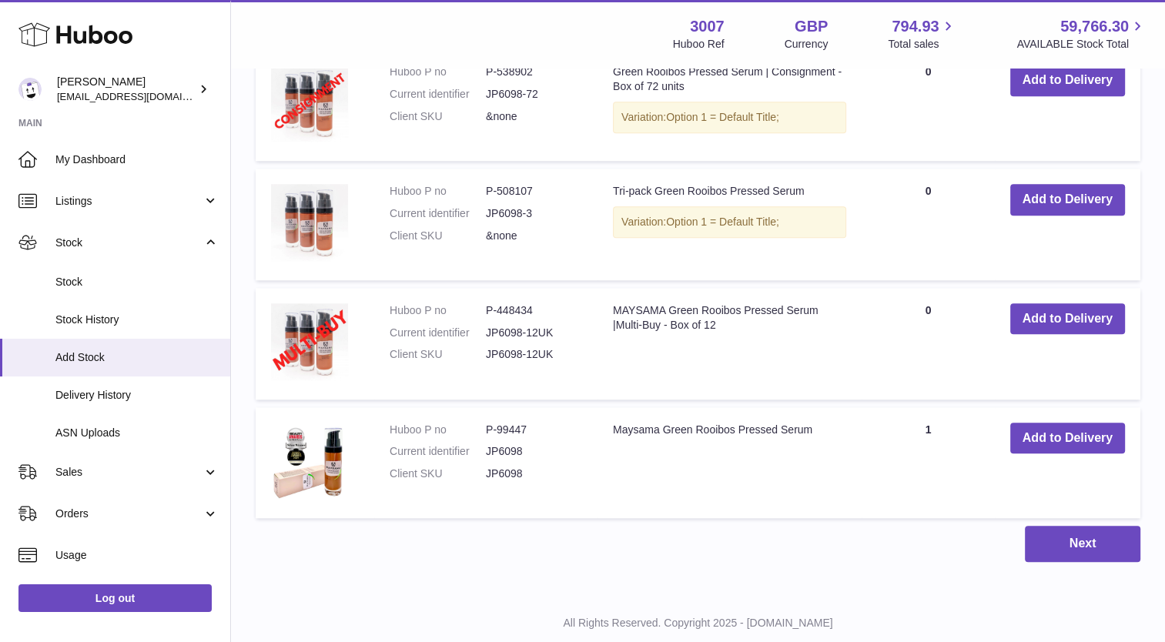
scroll to position [1480, 0]
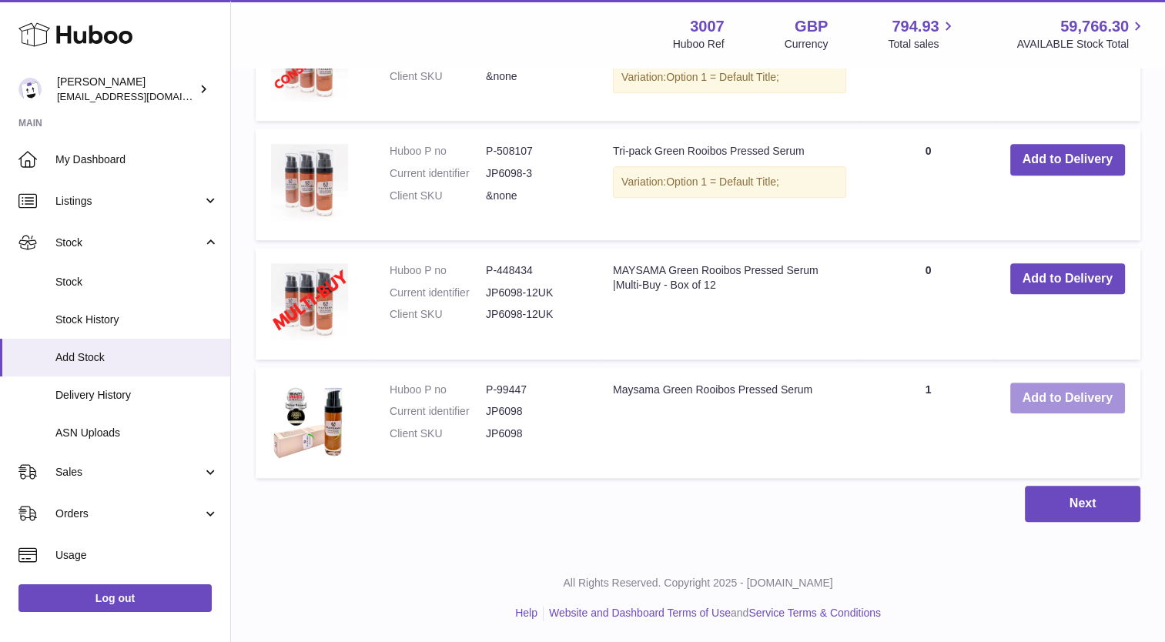
click at [1071, 388] on button "Add to Delivery" at bounding box center [1067, 399] width 115 height 32
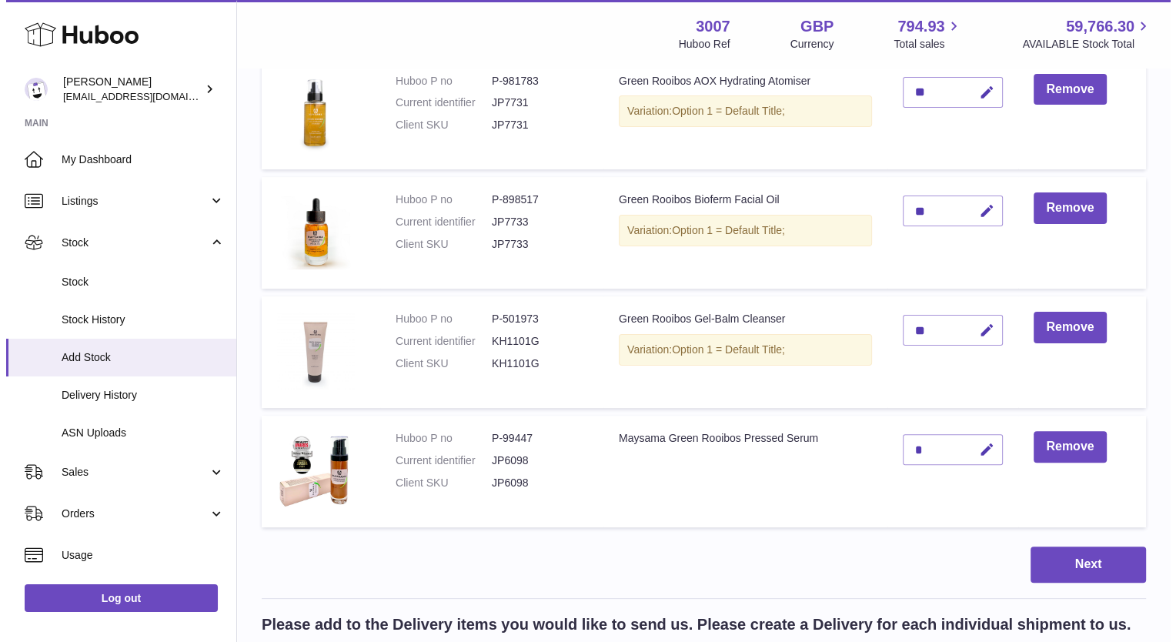
scroll to position [358, 0]
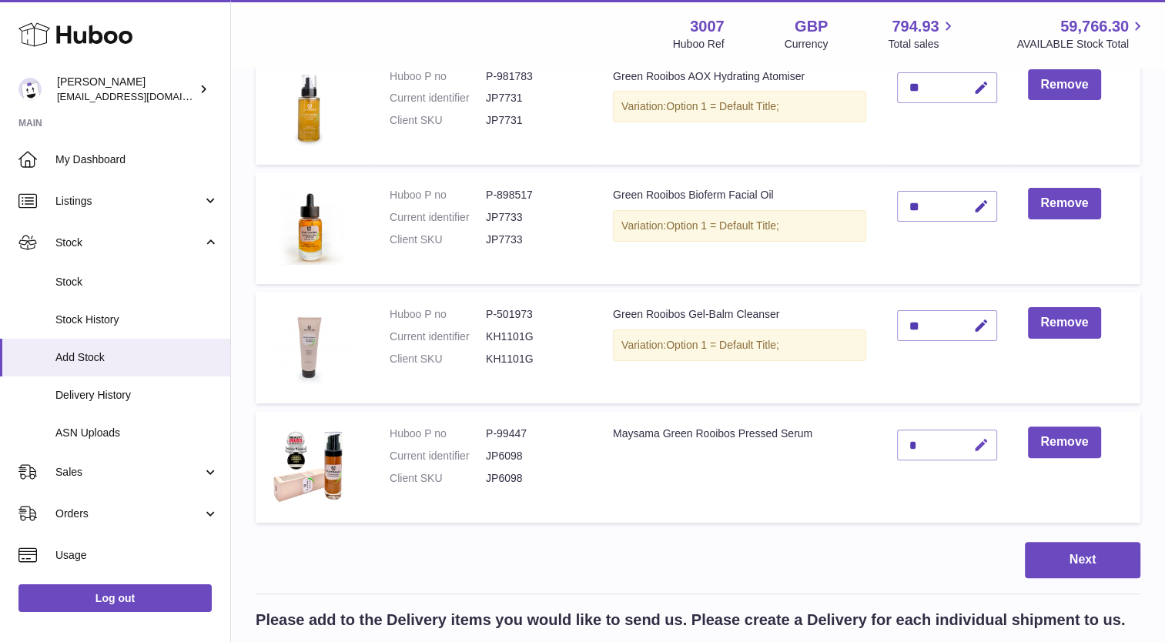
click at [976, 450] on icon "button" at bounding box center [981, 445] width 16 height 16
type input "**"
click at [984, 439] on icon "submit" at bounding box center [981, 445] width 14 height 14
click at [1094, 568] on button "Next" at bounding box center [1081, 560] width 115 height 36
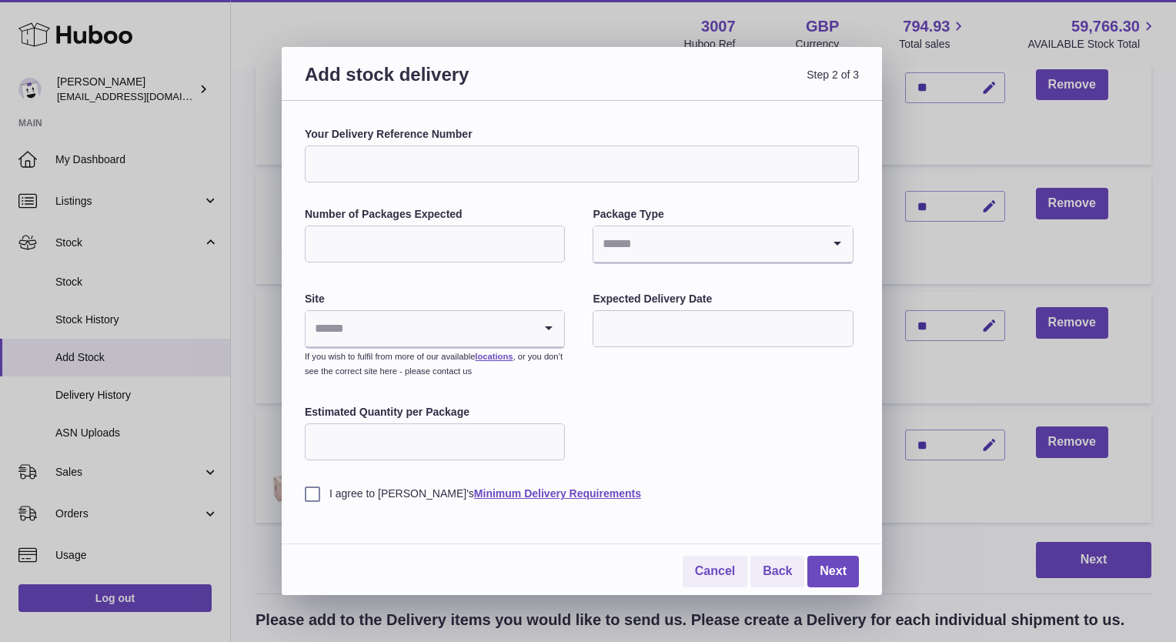
click at [442, 169] on input "Your Delivery Reference Number" at bounding box center [582, 163] width 554 height 37
type input "**********"
click at [442, 258] on input "Number of Packages Expected" at bounding box center [435, 244] width 260 height 37
type input "*"
click at [483, 207] on label "Number of Packages Expected" at bounding box center [435, 214] width 260 height 15
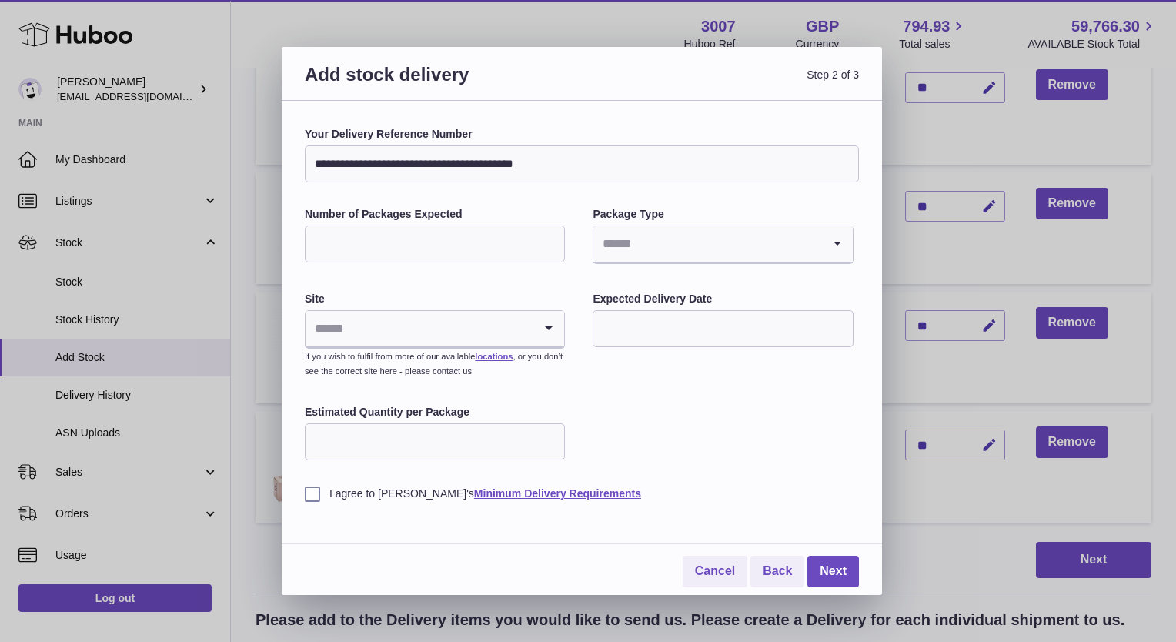
click at [483, 226] on input "*" at bounding box center [435, 244] width 260 height 37
drag, startPoint x: 397, startPoint y: 328, endPoint x: 369, endPoint y: 288, distance: 48.7
click at [369, 288] on div "**********" at bounding box center [582, 314] width 554 height 374
click at [376, 338] on input "Search for option" at bounding box center [420, 328] width 228 height 35
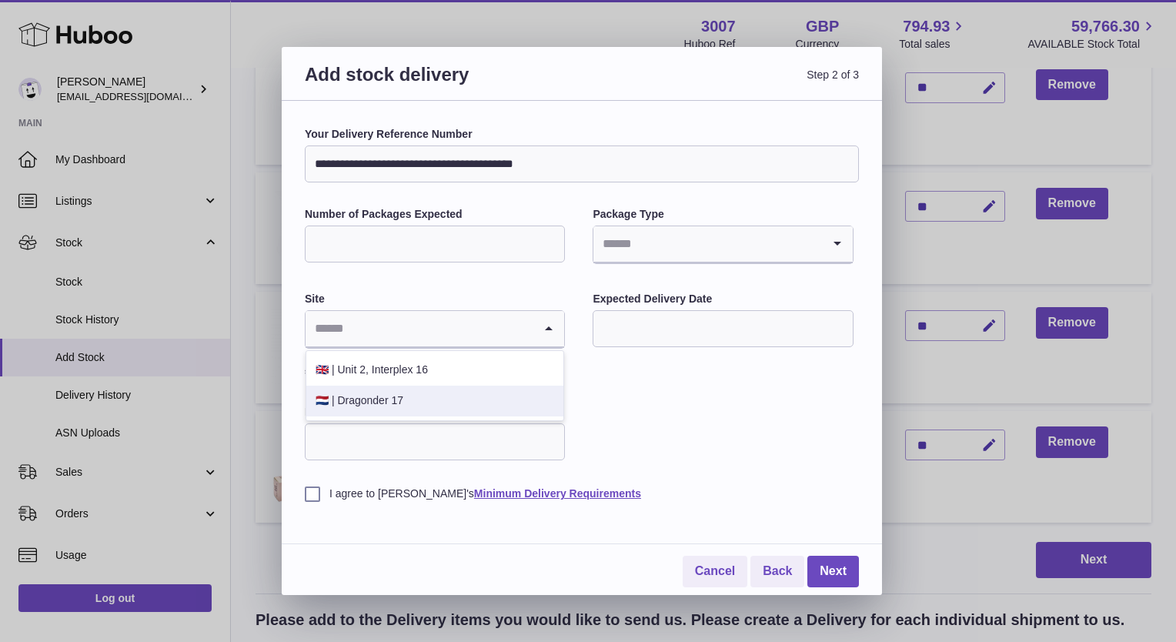
click at [362, 396] on li "🇳🇱 | Dragonder 17" at bounding box center [434, 401] width 257 height 31
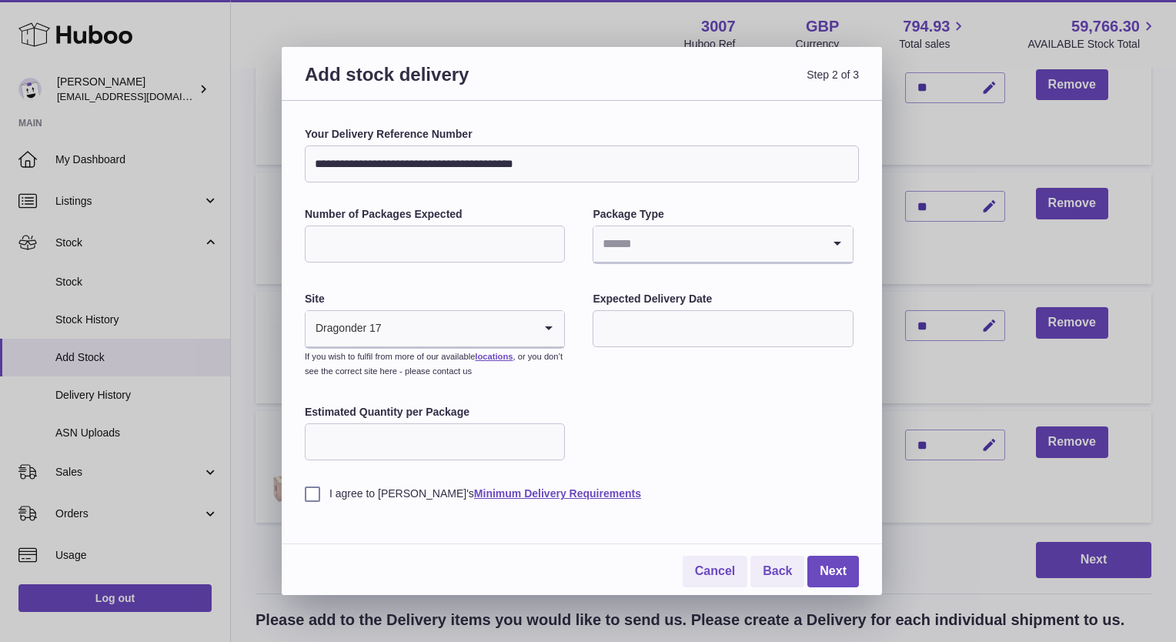
click at [434, 448] on input "Estimated Quantity per Package" at bounding box center [435, 441] width 260 height 37
type input "**"
click at [663, 245] on input "Search for option" at bounding box center [707, 243] width 228 height 35
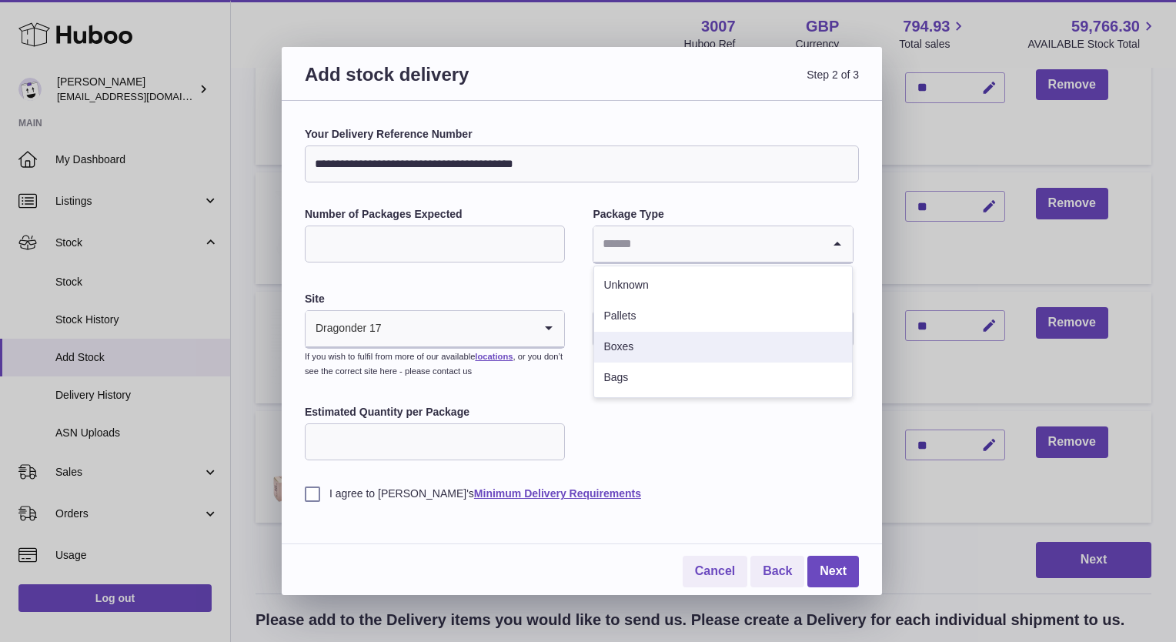
click at [624, 349] on li "Boxes" at bounding box center [722, 347] width 257 height 31
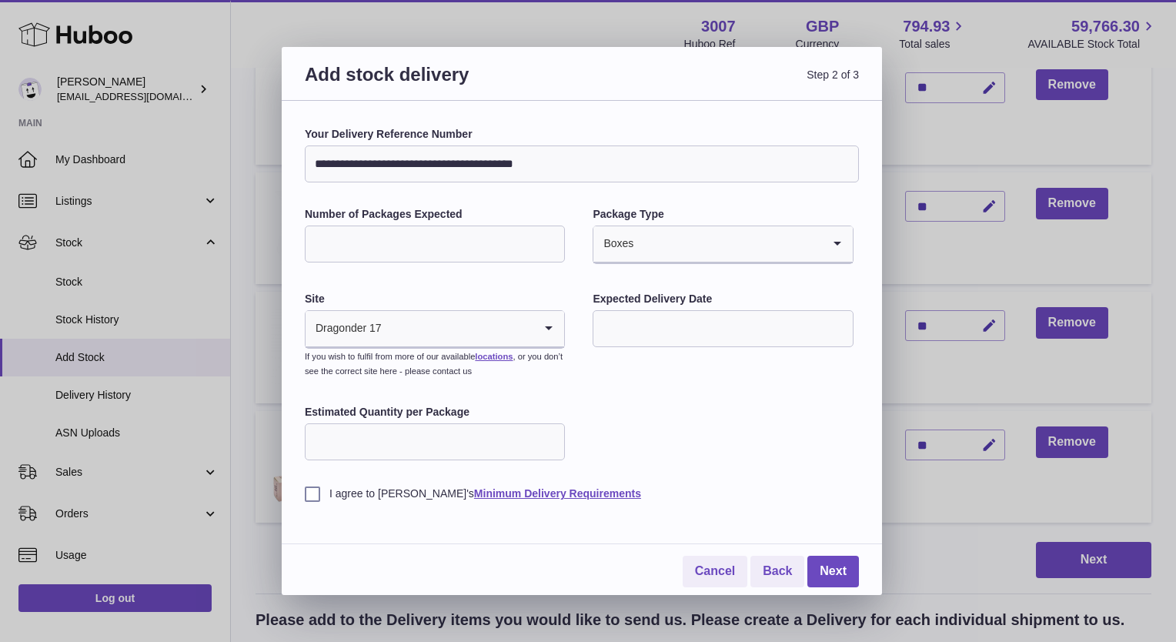
click at [656, 326] on input "text" at bounding box center [723, 328] width 260 height 37
click at [810, 366] on icon "button" at bounding box center [811, 365] width 18 height 18
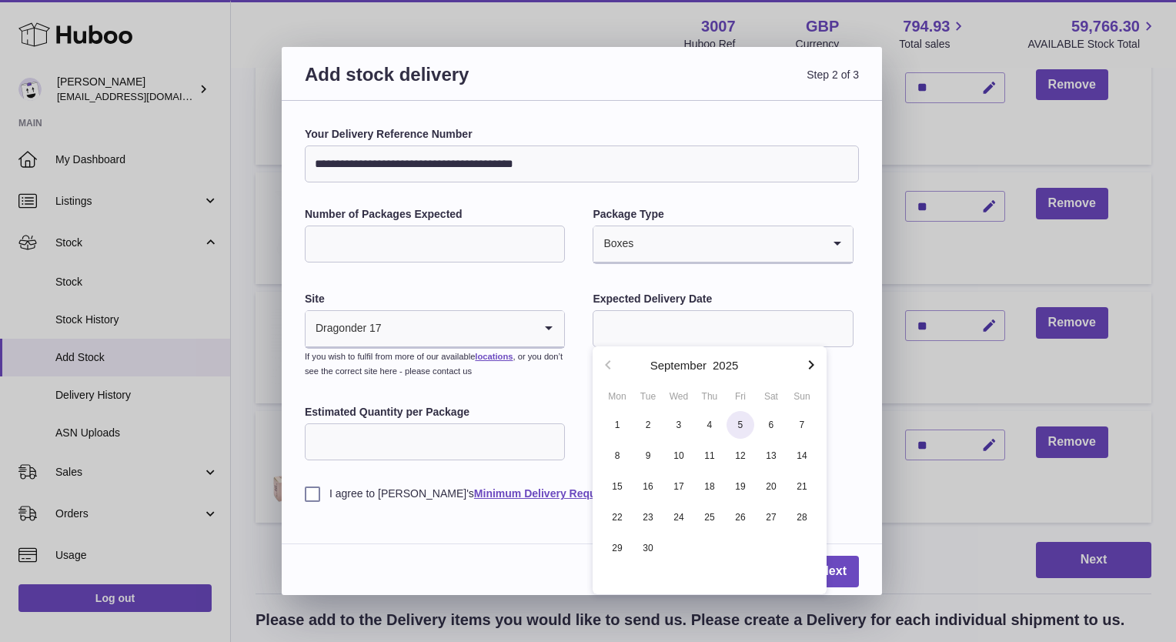
click at [744, 429] on span "5" at bounding box center [741, 425] width 28 height 28
type input "**********"
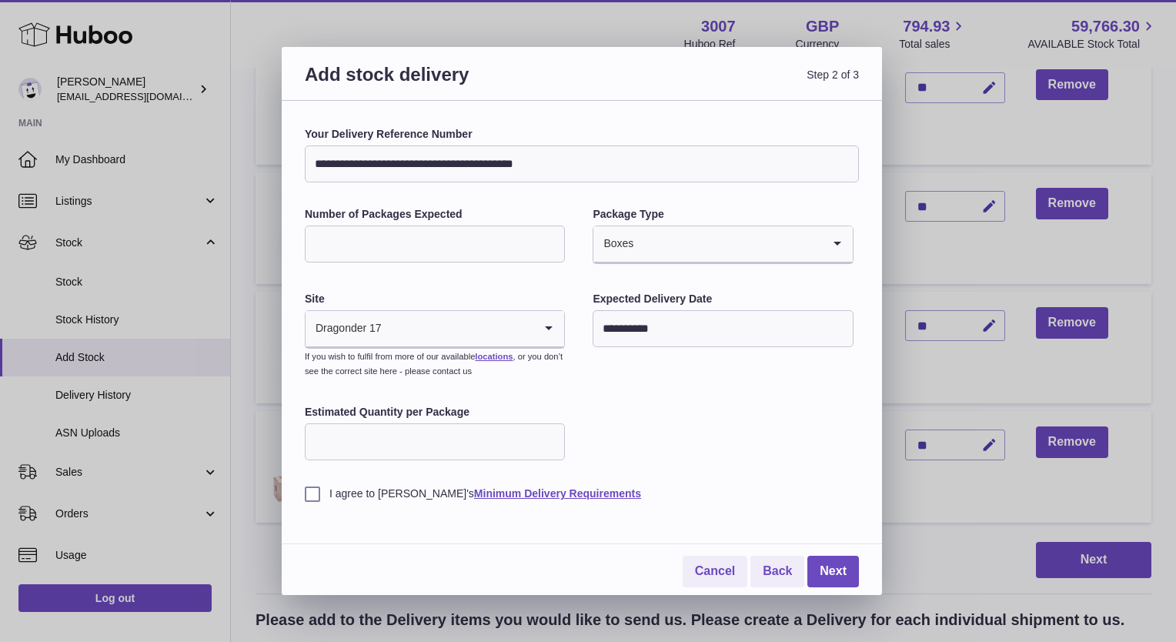
click at [311, 494] on label "I agree to Huboo's Minimum Delivery Requirements" at bounding box center [582, 493] width 554 height 15
click at [847, 568] on link "Next" at bounding box center [833, 572] width 52 height 32
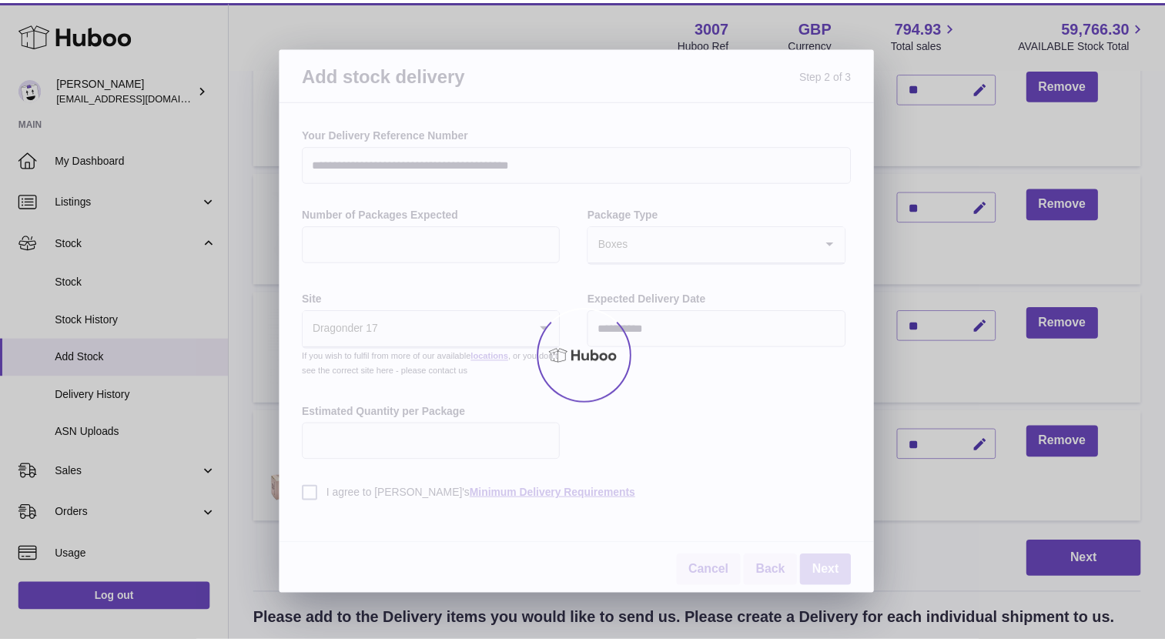
scroll to position [308, 0]
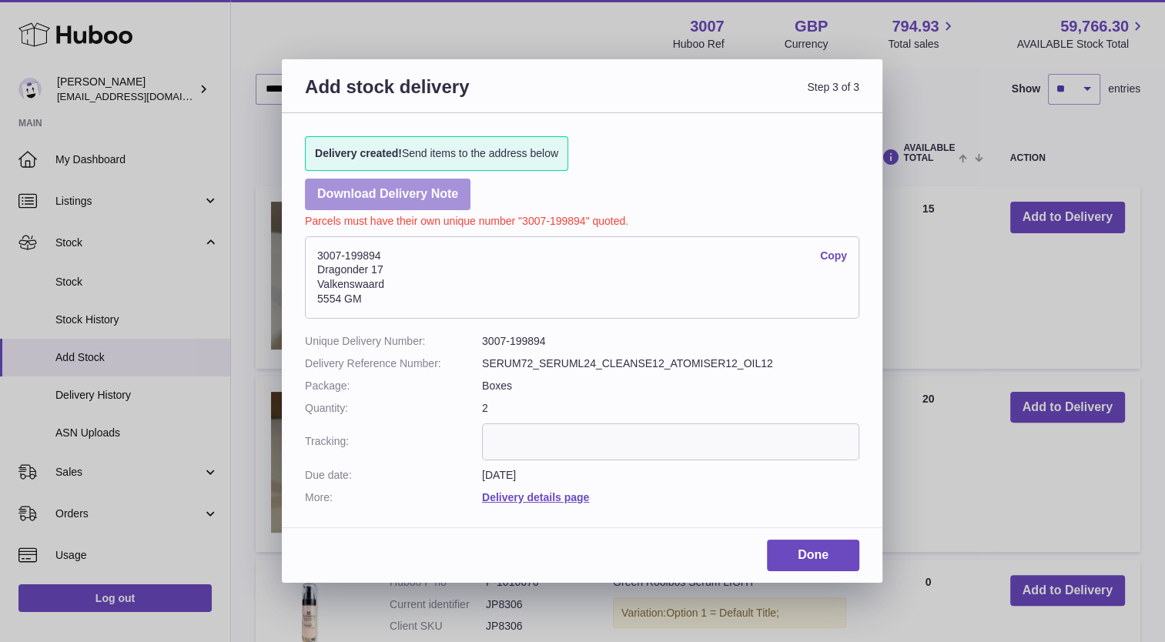
click at [431, 192] on link "Download Delivery Note" at bounding box center [387, 195] width 165 height 32
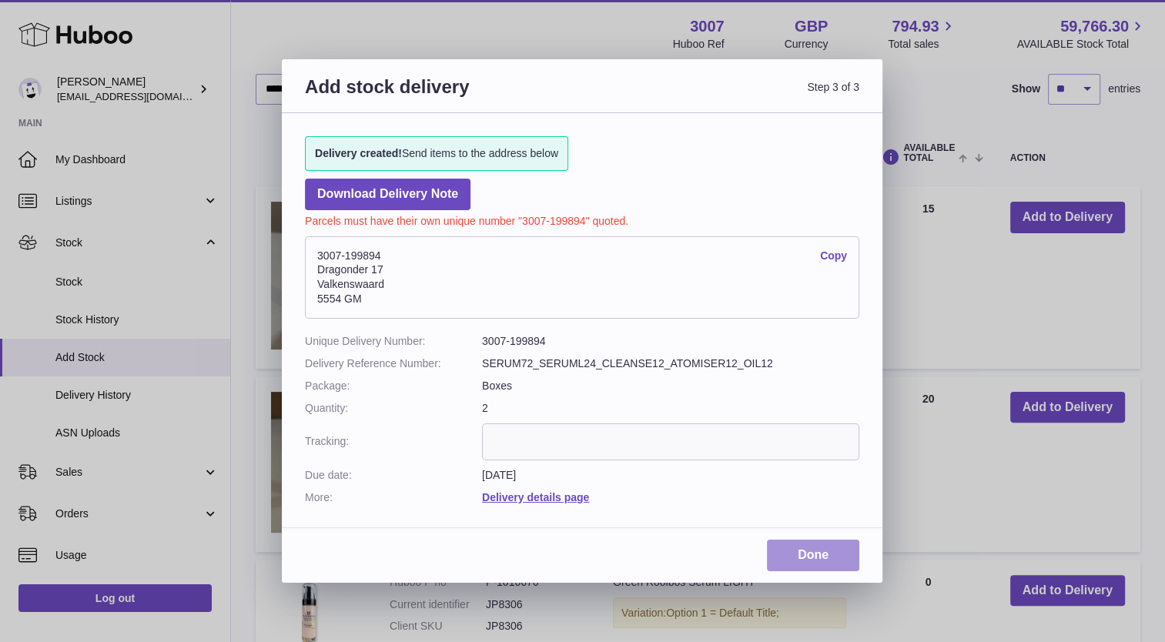
click at [822, 546] on link "Done" at bounding box center [813, 556] width 92 height 32
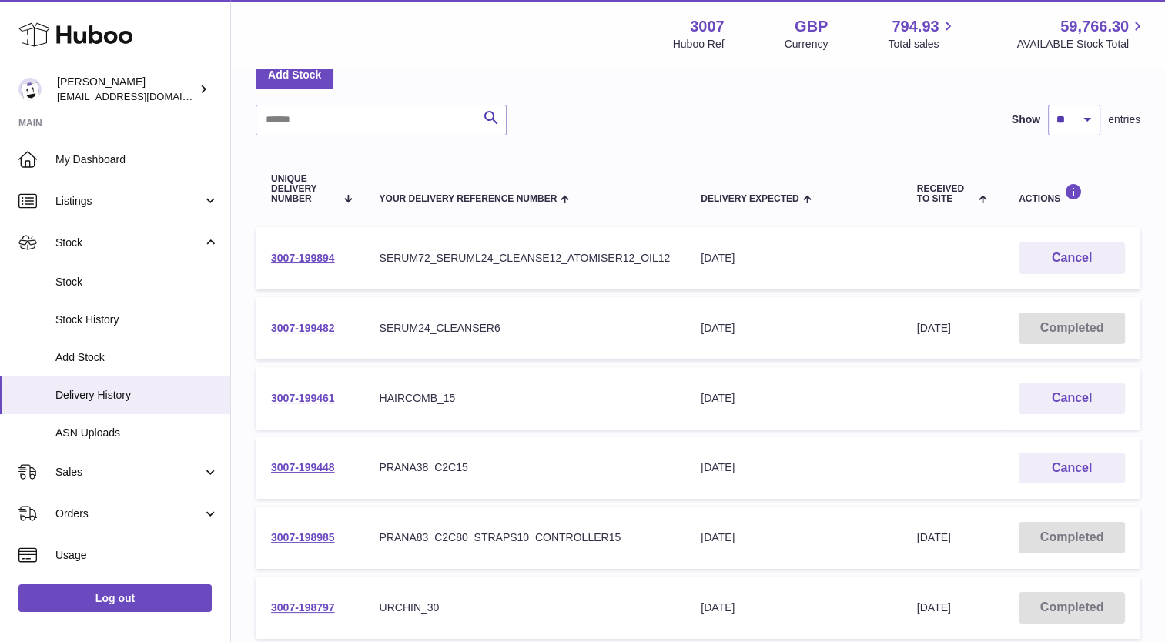
scroll to position [89, 0]
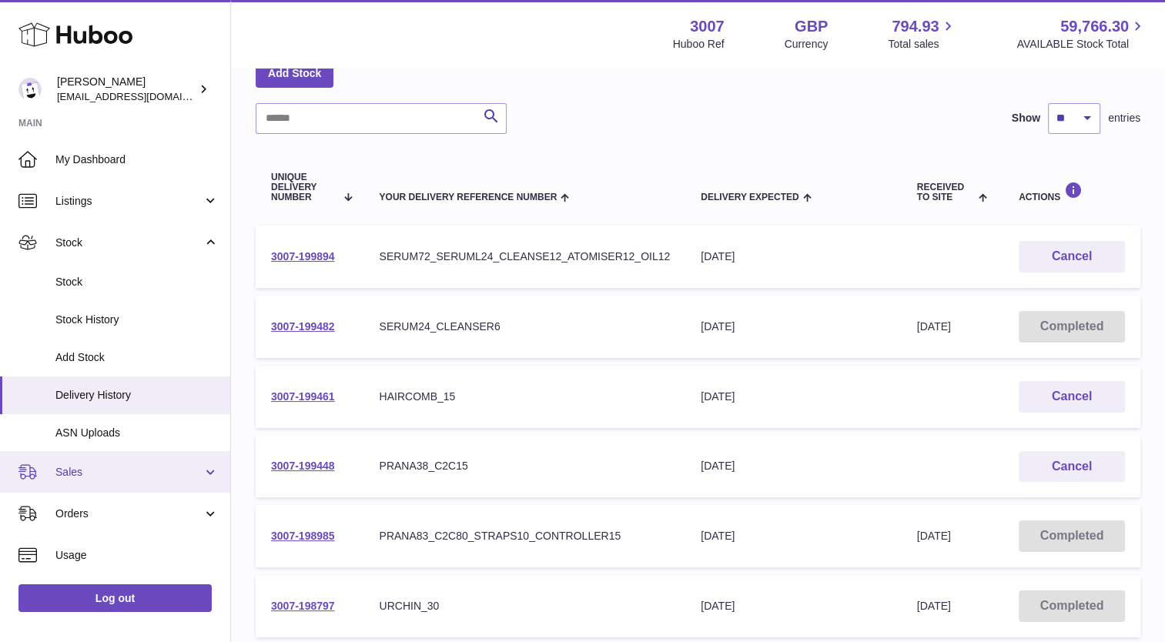
click at [153, 478] on span "Sales" at bounding box center [128, 472] width 147 height 15
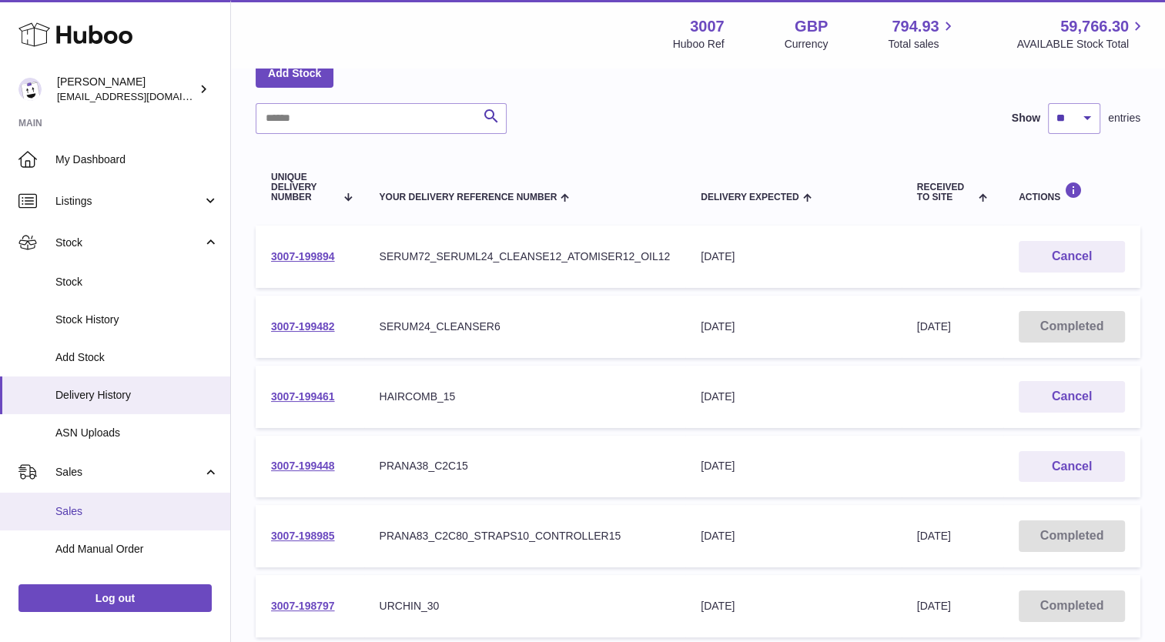
click at [148, 503] on link "Sales" at bounding box center [115, 512] width 230 height 38
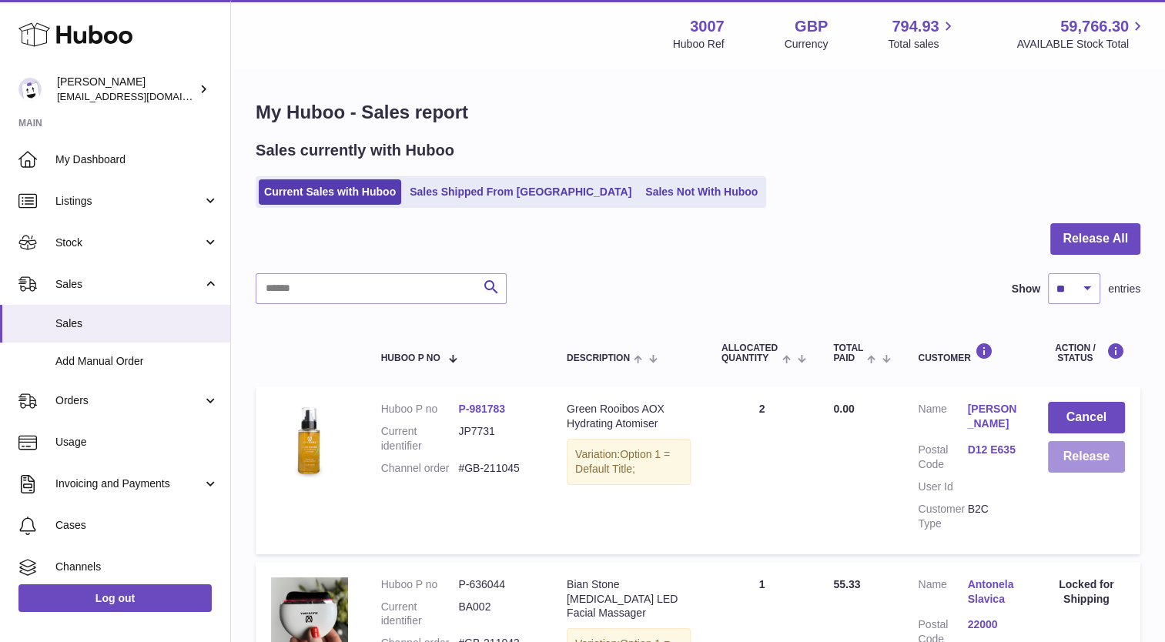
click at [1089, 460] on button "Release" at bounding box center [1086, 457] width 77 height 32
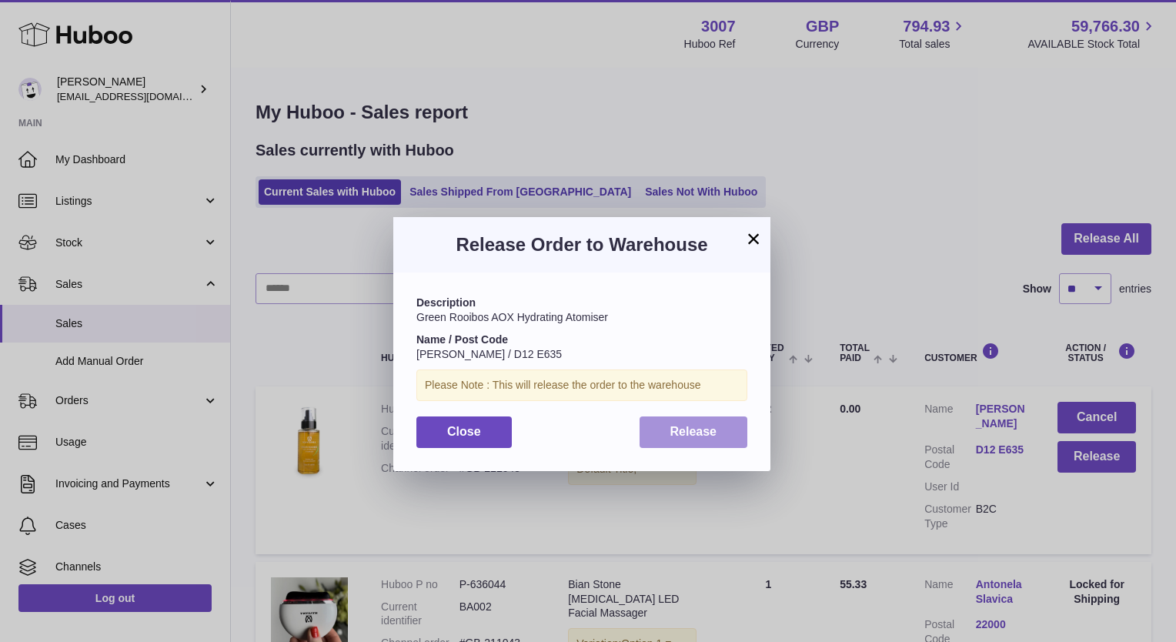
click at [714, 426] on span "Release" at bounding box center [693, 431] width 47 height 13
